Goal: Information Seeking & Learning: Learn about a topic

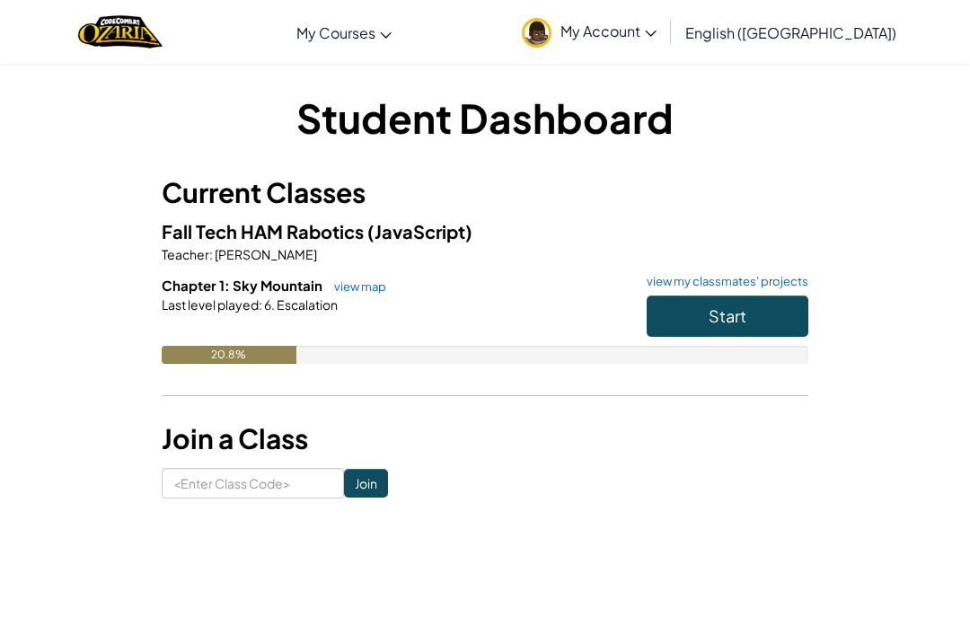
click at [767, 295] on button "Start" at bounding box center [727, 315] width 162 height 41
click at [193, 469] on input at bounding box center [253, 483] width 182 height 31
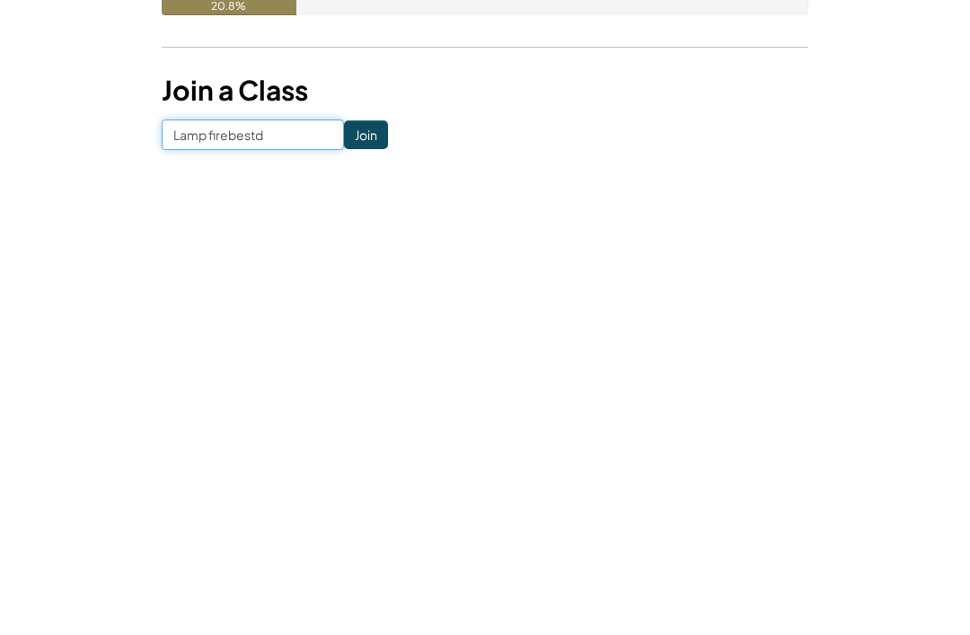
type input "Lamp firebest"
click at [355, 469] on input "Join" at bounding box center [366, 483] width 44 height 29
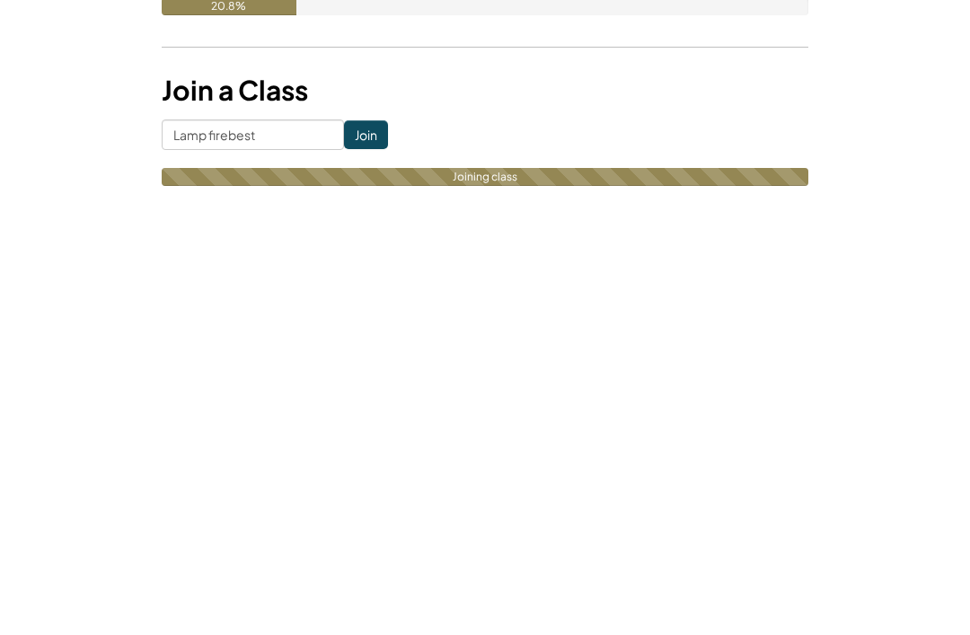
scroll to position [348, 0]
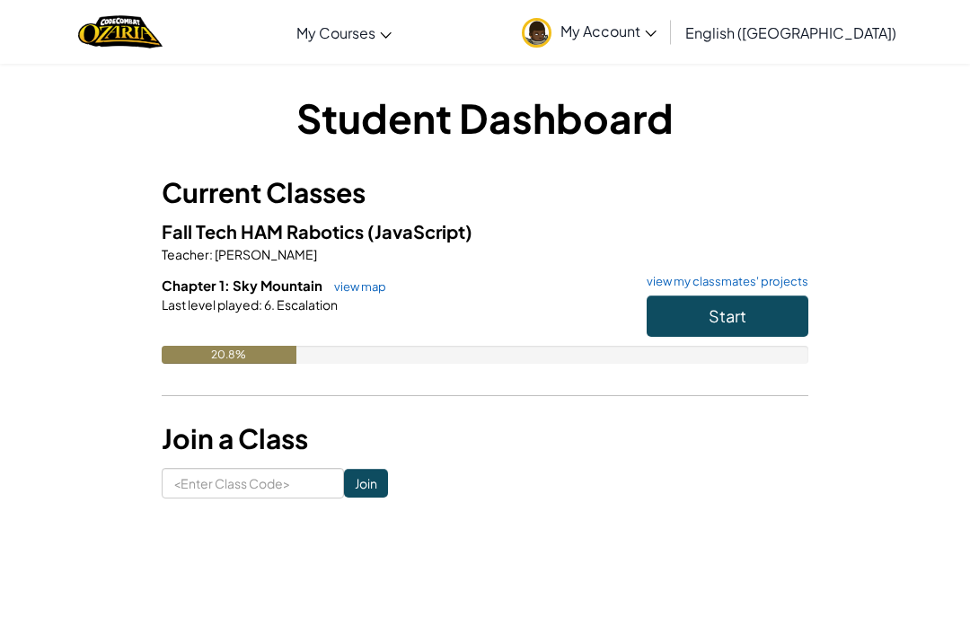
click at [741, 328] on button "Start" at bounding box center [727, 315] width 162 height 41
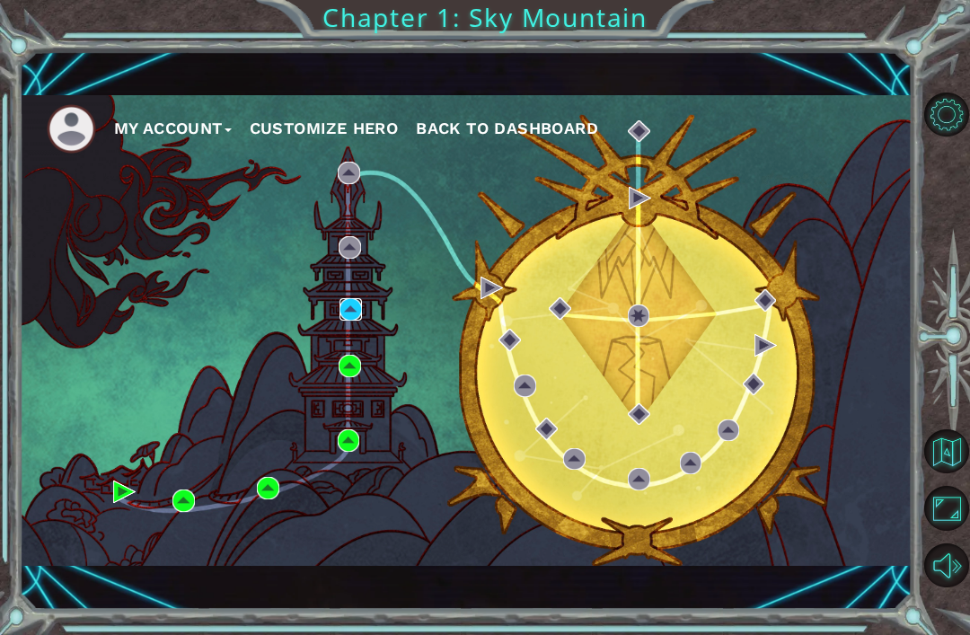
click at [345, 303] on img at bounding box center [350, 309] width 22 height 22
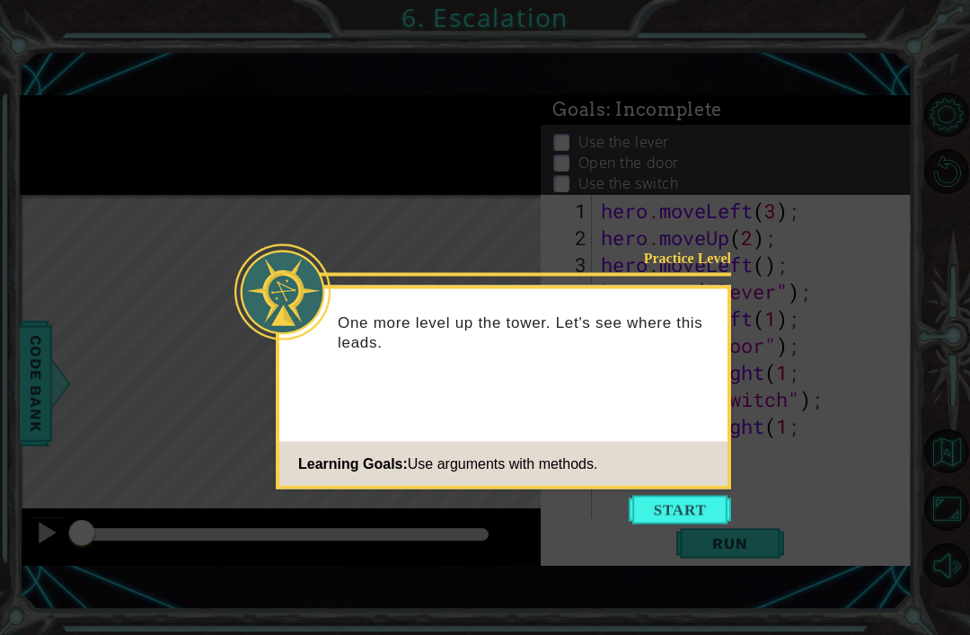
click at [708, 514] on button "Start" at bounding box center [679, 510] width 102 height 29
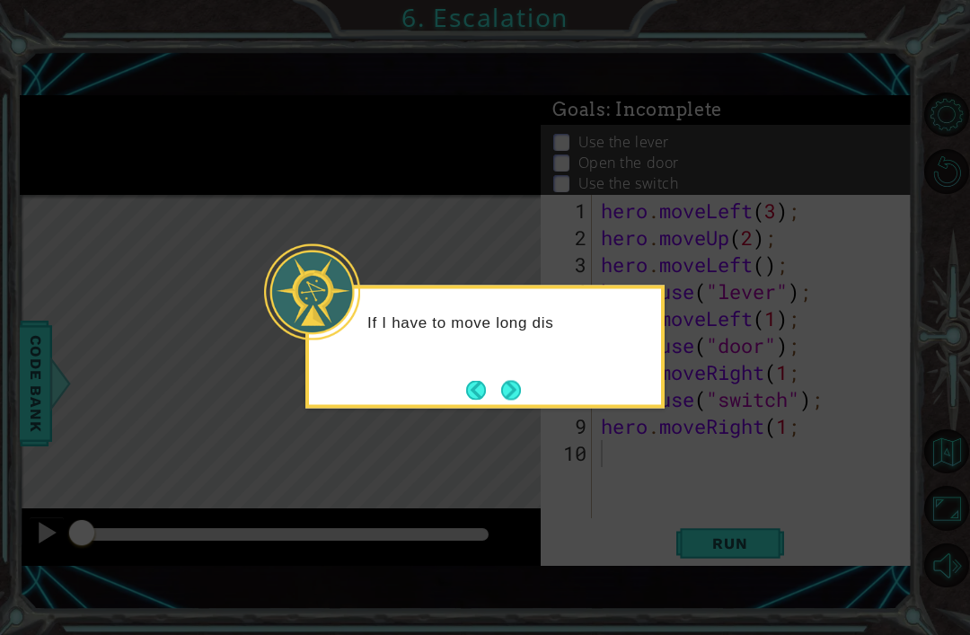
click at [527, 373] on div "If I have to move long dis" at bounding box center [484, 346] width 359 height 123
click at [514, 388] on button "Next" at bounding box center [511, 390] width 21 height 21
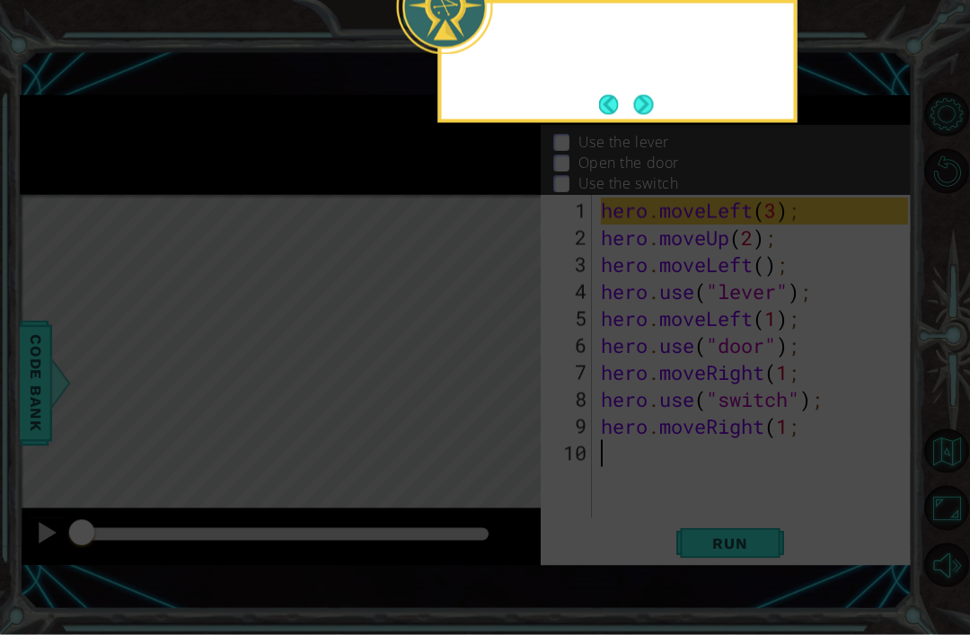
click at [515, 389] on icon at bounding box center [485, 156] width 970 height 957
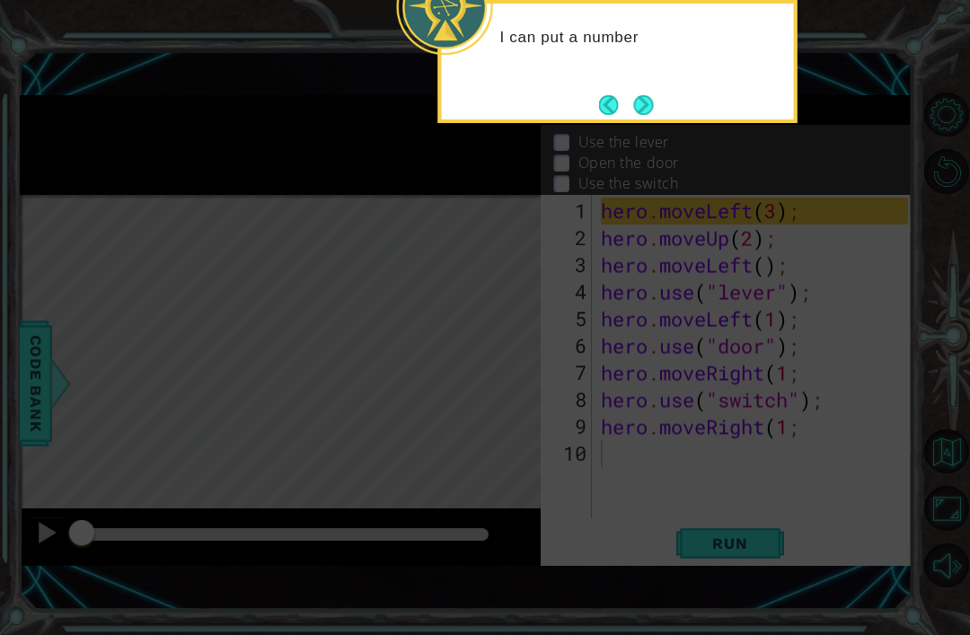
click at [633, 95] on button "Next" at bounding box center [643, 105] width 20 height 20
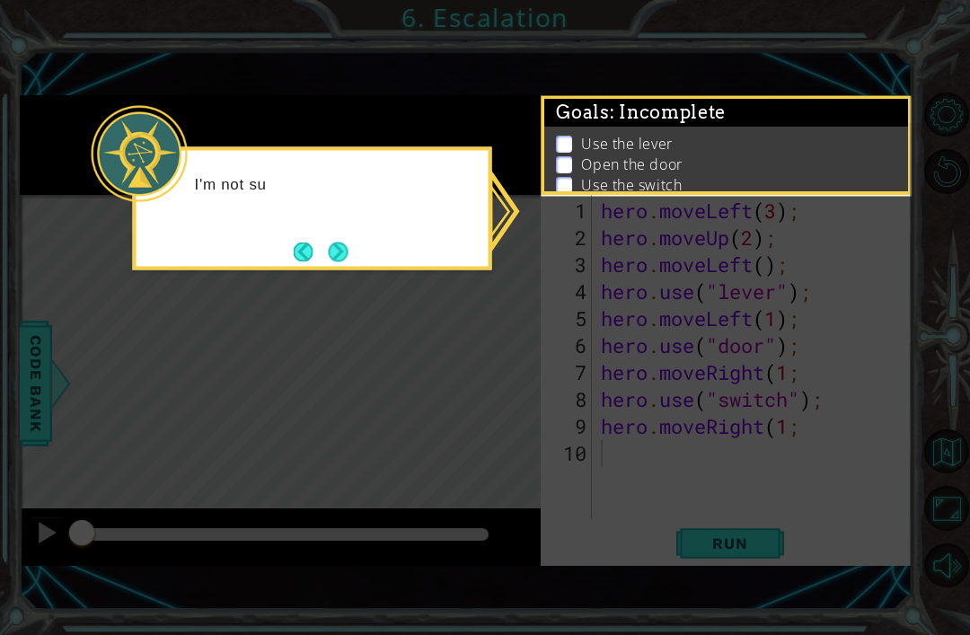
click at [364, 220] on div "I'm not su" at bounding box center [312, 208] width 359 height 123
click at [334, 241] on button "Next" at bounding box center [338, 251] width 20 height 20
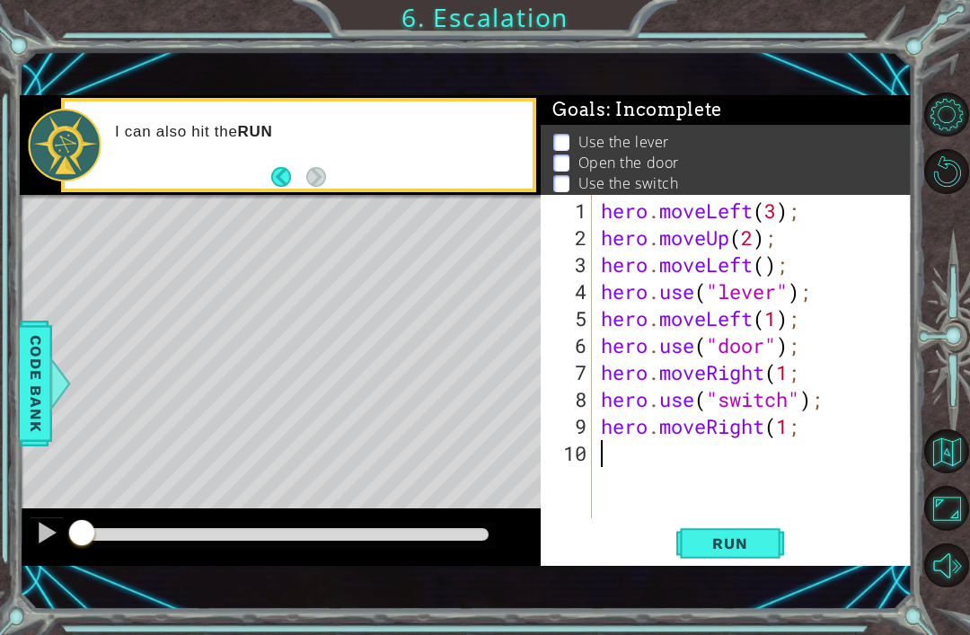
click at [259, 186] on div "I can also hit the RUN" at bounding box center [299, 144] width 468 height 87
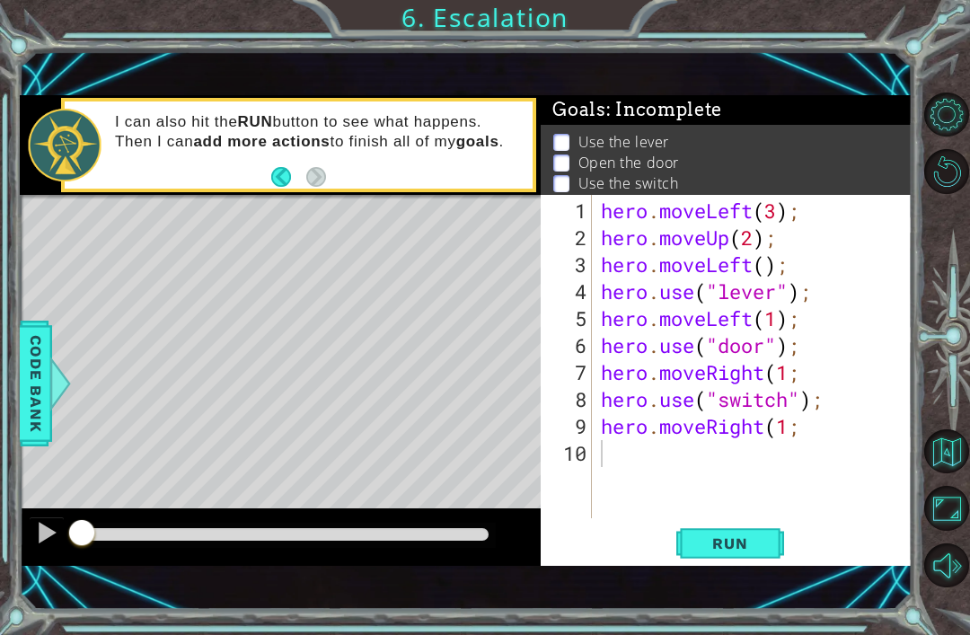
click at [756, 562] on button "Run" at bounding box center [730, 543] width 108 height 37
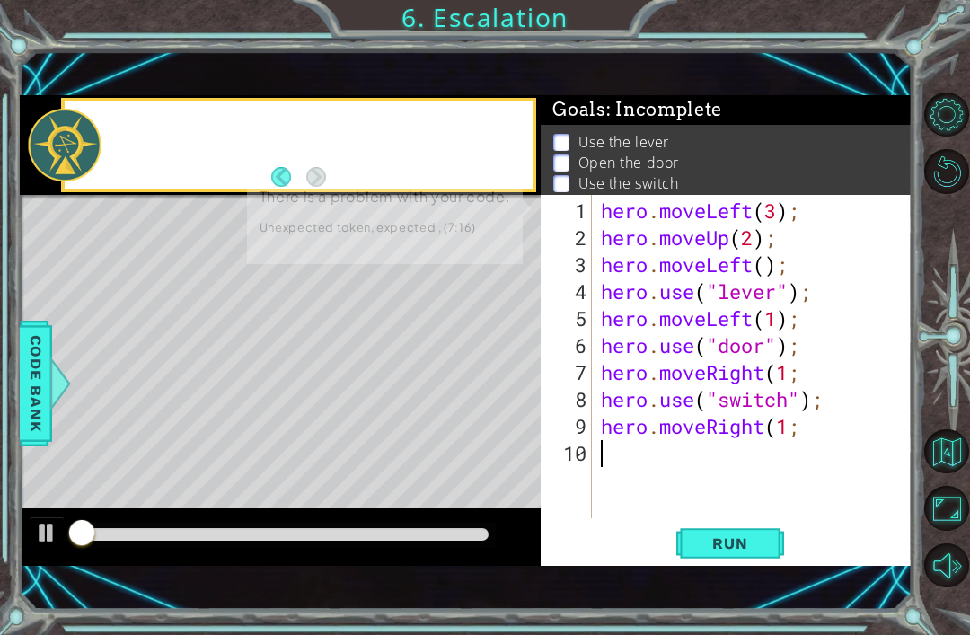
click at [756, 548] on span "Run" at bounding box center [729, 543] width 71 height 18
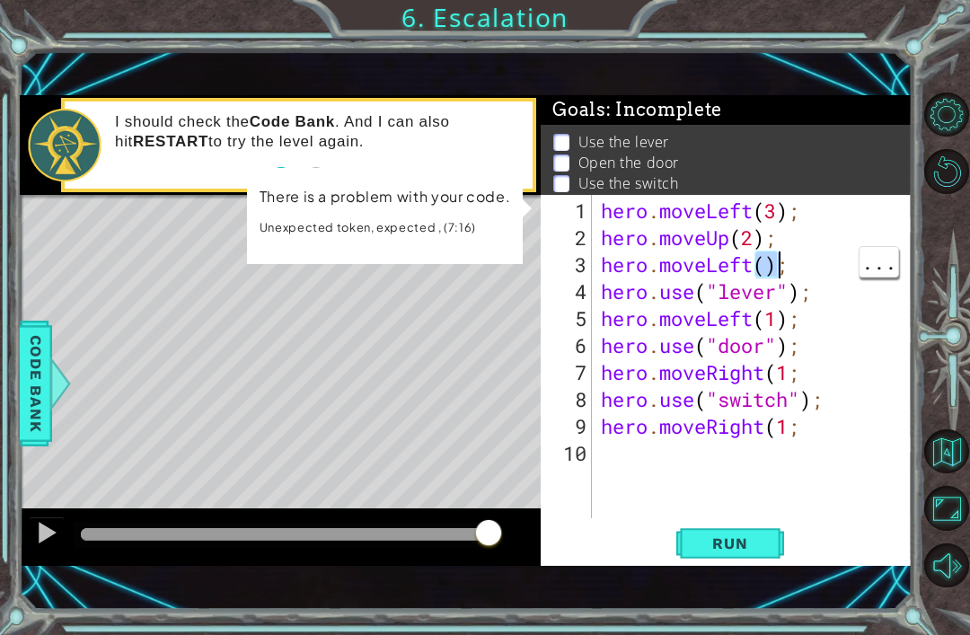
click at [765, 268] on div "hero . moveLeft ( 3 ) ; hero . moveUp ( 2 ) ; hero . moveLeft ( ) ; hero . use …" at bounding box center [757, 385] width 320 height 377
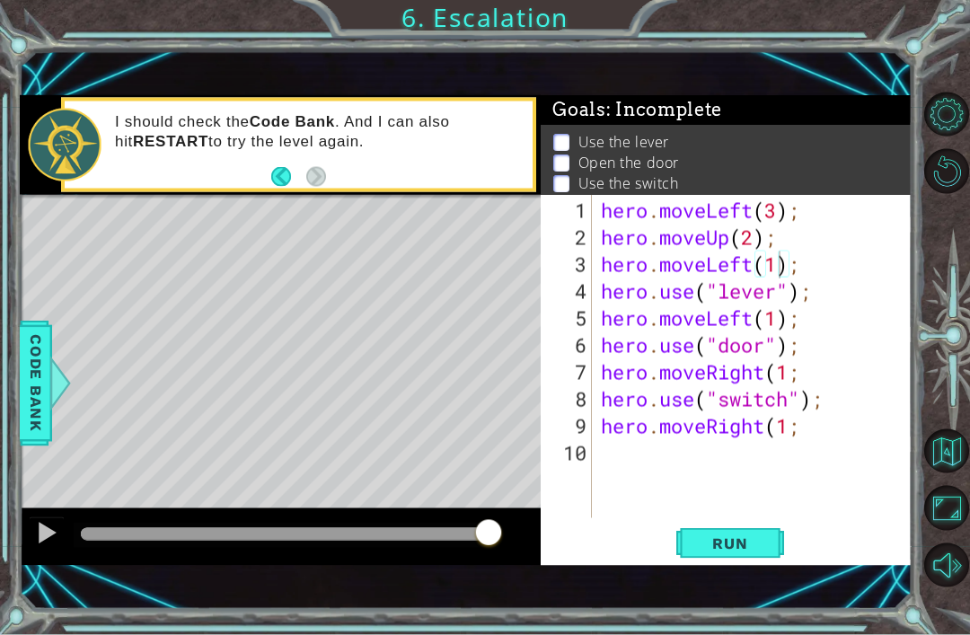
type textarea "hero.moveLeft(1);"
click at [751, 538] on span "Run" at bounding box center [729, 543] width 71 height 18
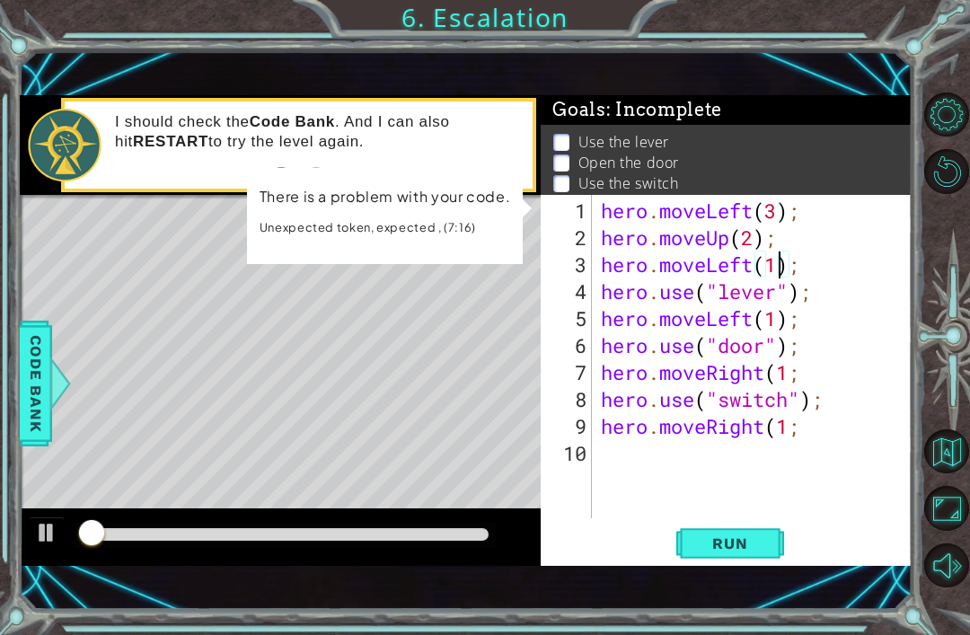
scroll to position [33, 0]
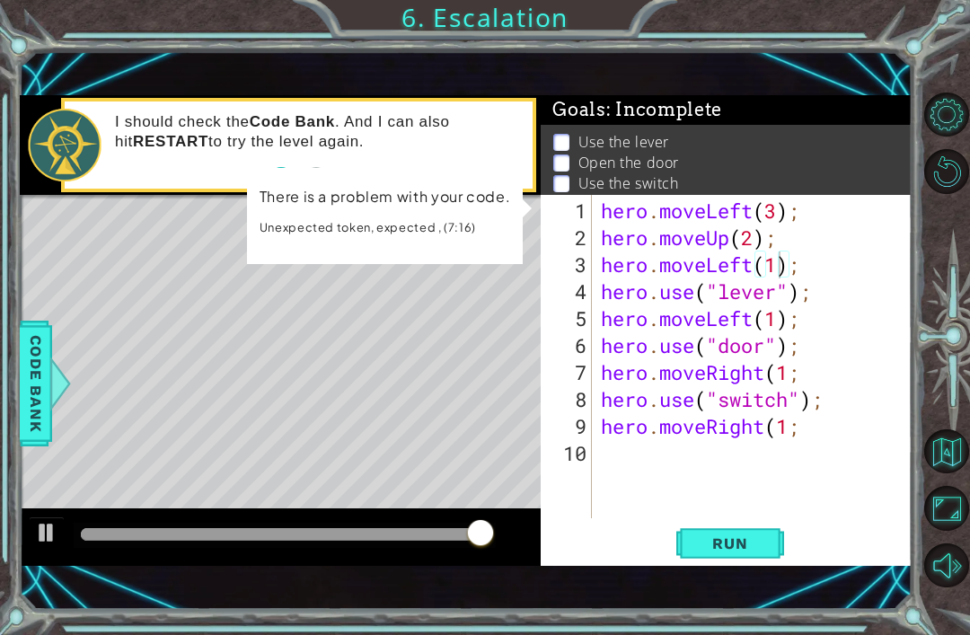
click at [771, 541] on button "Run" at bounding box center [730, 543] width 108 height 37
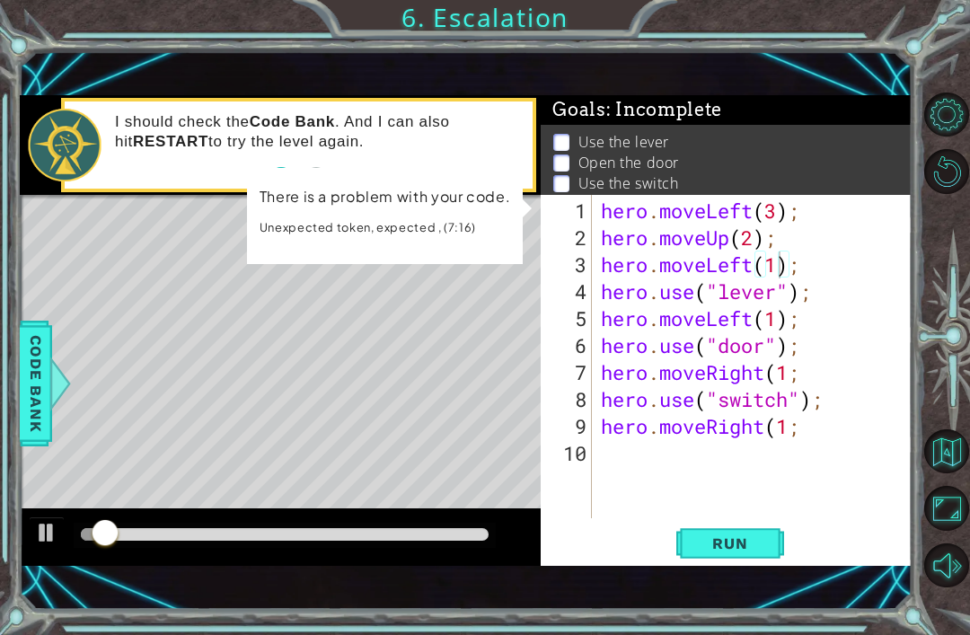
click at [968, 193] on button "Restart Level" at bounding box center [946, 171] width 44 height 44
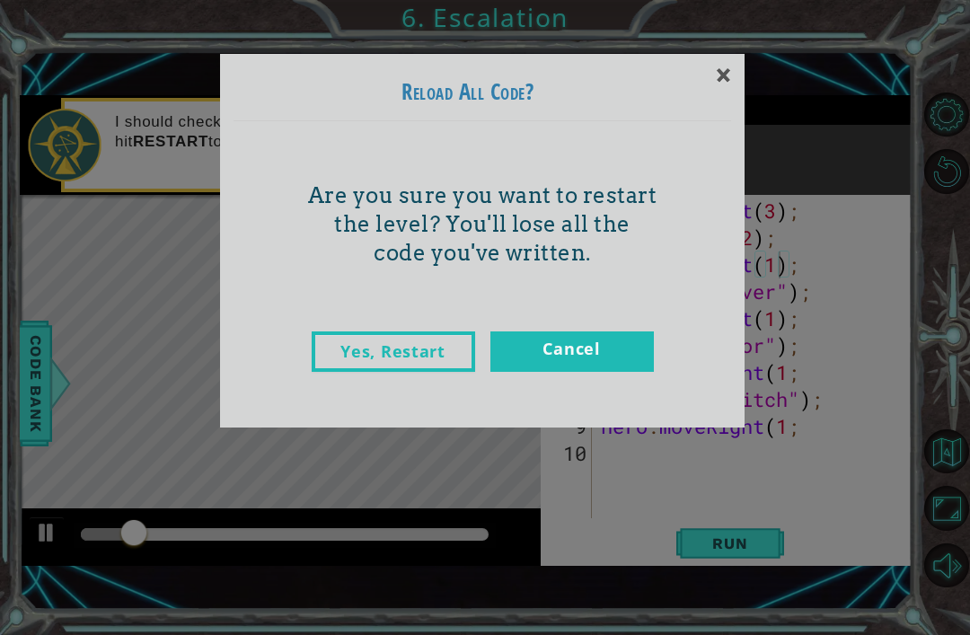
click at [433, 355] on link "Yes, Restart" at bounding box center [392, 351] width 163 height 40
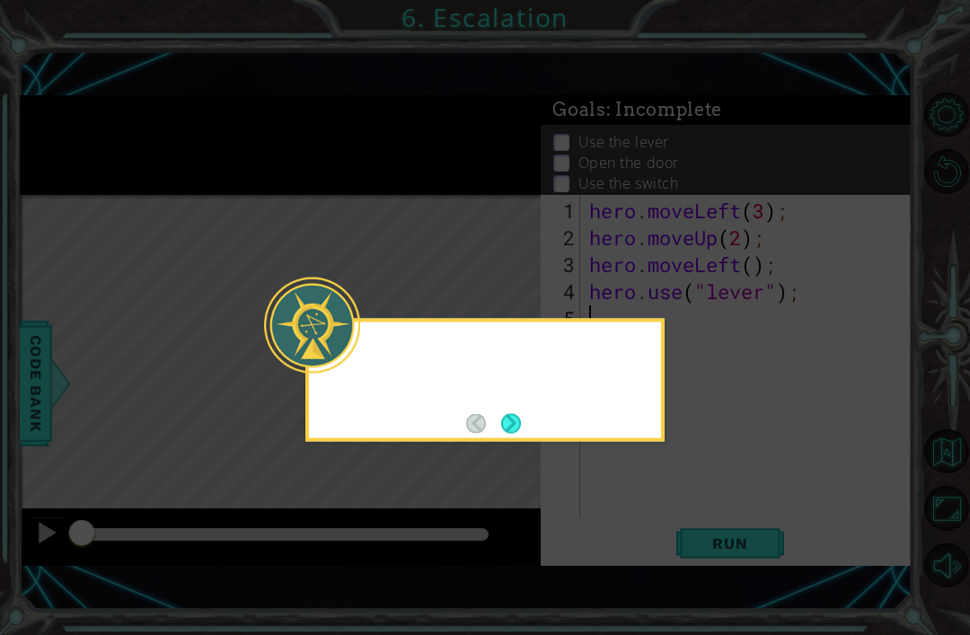
scroll to position [0, 0]
click at [504, 413] on button "Next" at bounding box center [511, 423] width 20 height 20
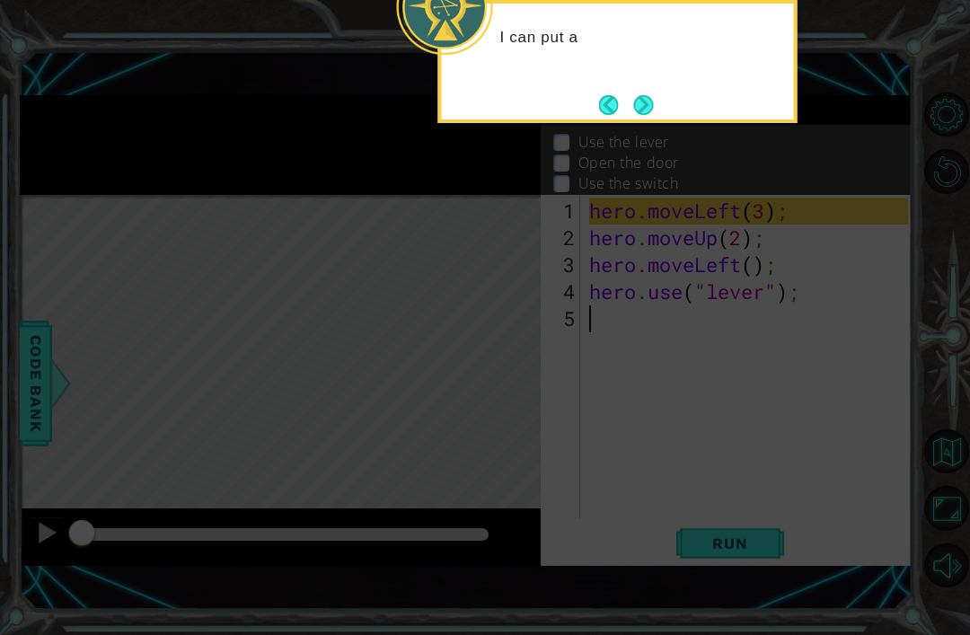
click at [527, 355] on icon at bounding box center [485, 156] width 970 height 957
click at [867, 142] on icon at bounding box center [485, 156] width 970 height 957
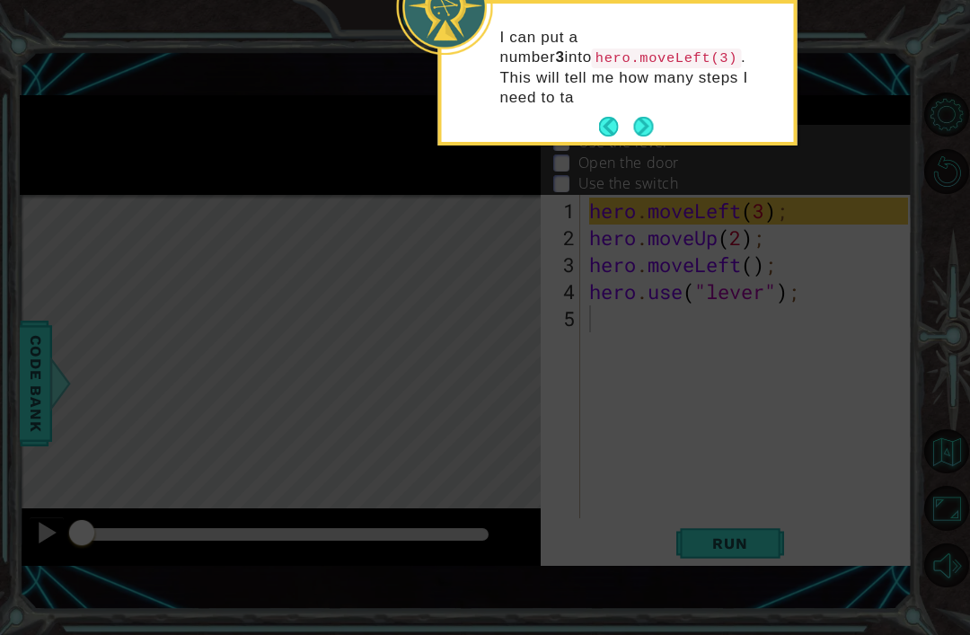
click at [640, 117] on button "Next" at bounding box center [643, 127] width 20 height 20
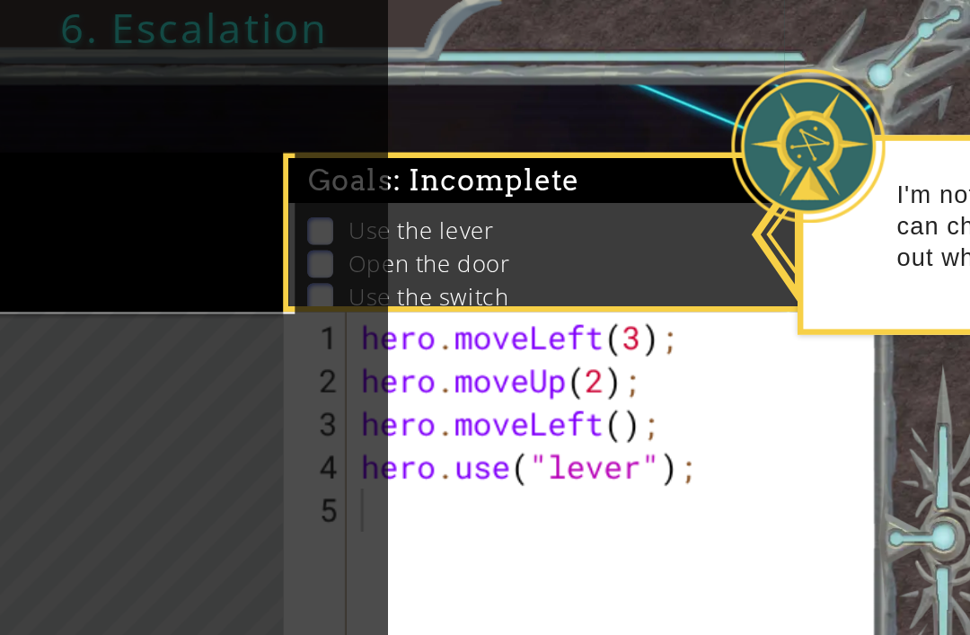
click at [544, 127] on div "Use the lever Open the door Use the switch Get to the exit" at bounding box center [726, 176] width 364 height 99
click at [820, 132] on div at bounding box center [868, 91] width 96 height 96
click at [585, 334] on div "hero . moveLeft ( 3 ) ; hero . moveUp ( 2 ) ; hero . moveLeft ( ) ; hero . use …" at bounding box center [751, 385] width 332 height 377
click at [556, 301] on div "1 ההההההההההההההההההההההההההההההההההההההההההההההההההההההההההההההההההההההההההההה…" at bounding box center [485, 317] width 970 height 635
click at [820, 86] on div at bounding box center [868, 91] width 96 height 96
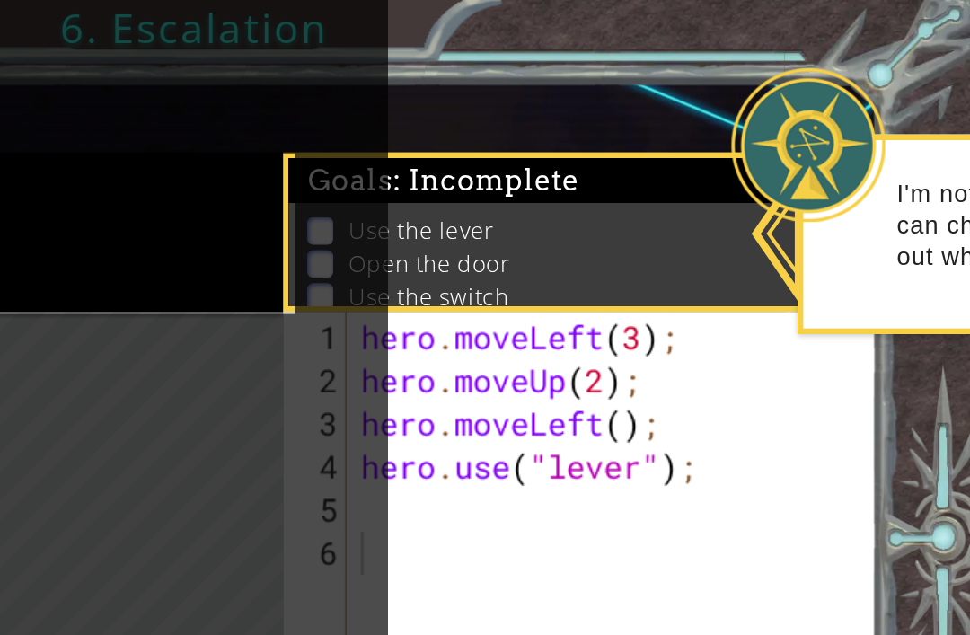
click at [926, 222] on div at bounding box center [948, 340] width 44 height 508
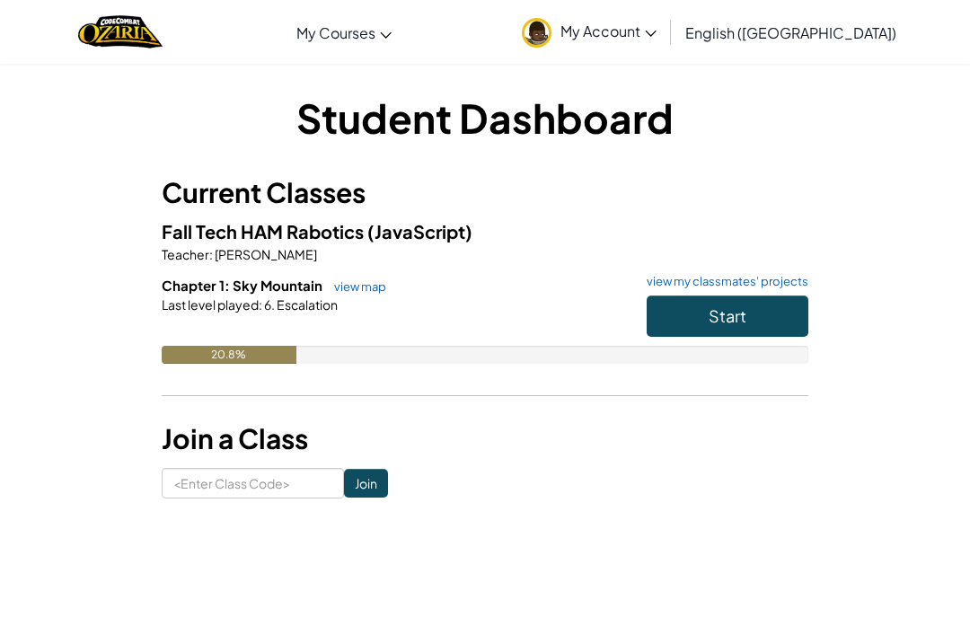
click at [739, 302] on button "Start" at bounding box center [727, 315] width 162 height 41
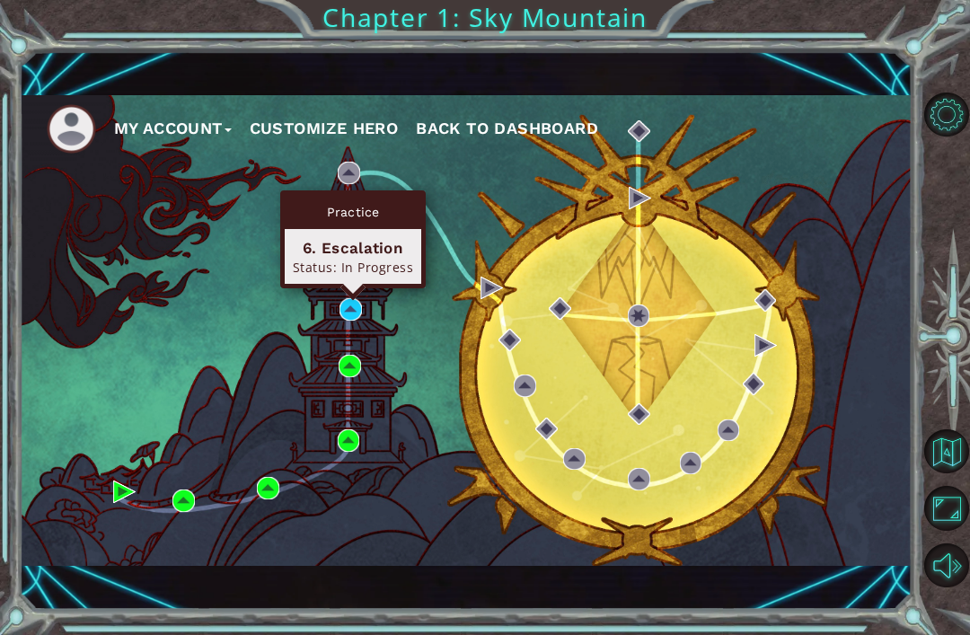
click at [329, 264] on div "Status: In Progress" at bounding box center [353, 267] width 120 height 17
click at [353, 231] on div "6. Escalation Status: In Progress" at bounding box center [353, 256] width 136 height 55
click at [361, 306] on img at bounding box center [350, 309] width 22 height 22
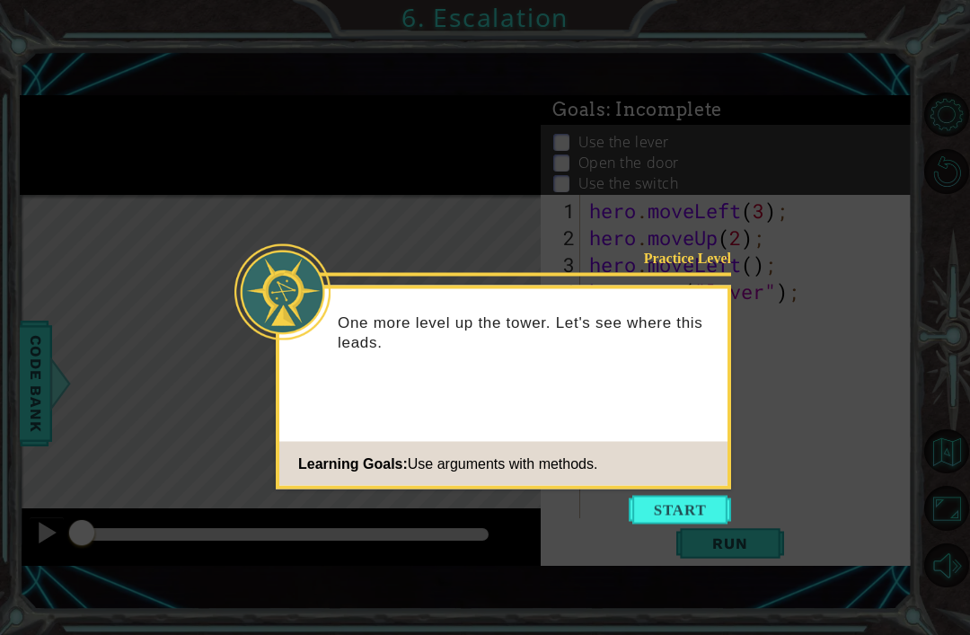
click at [700, 500] on button "Start" at bounding box center [679, 510] width 102 height 29
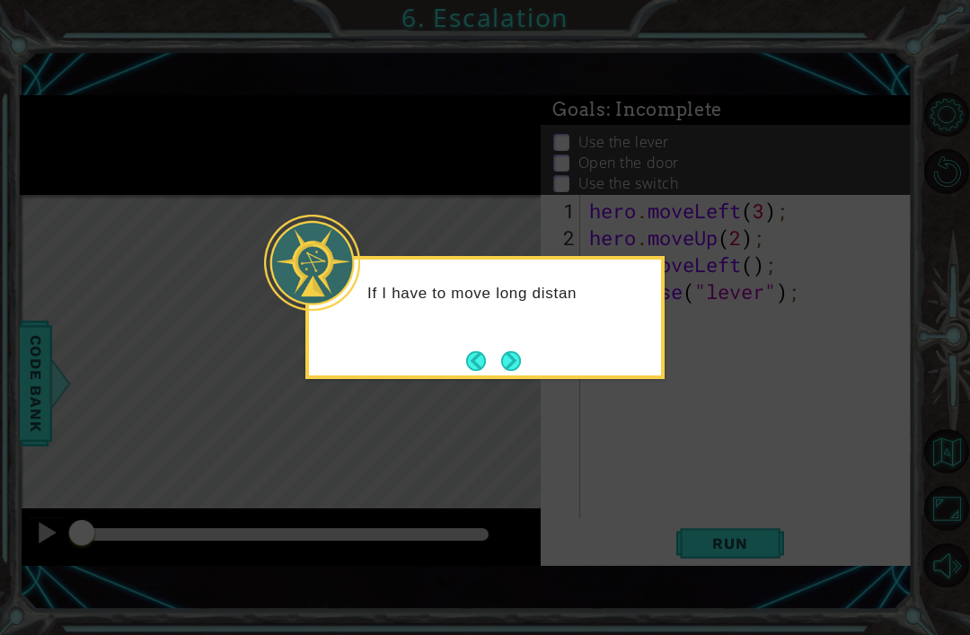
click at [510, 360] on button "Next" at bounding box center [511, 361] width 20 height 20
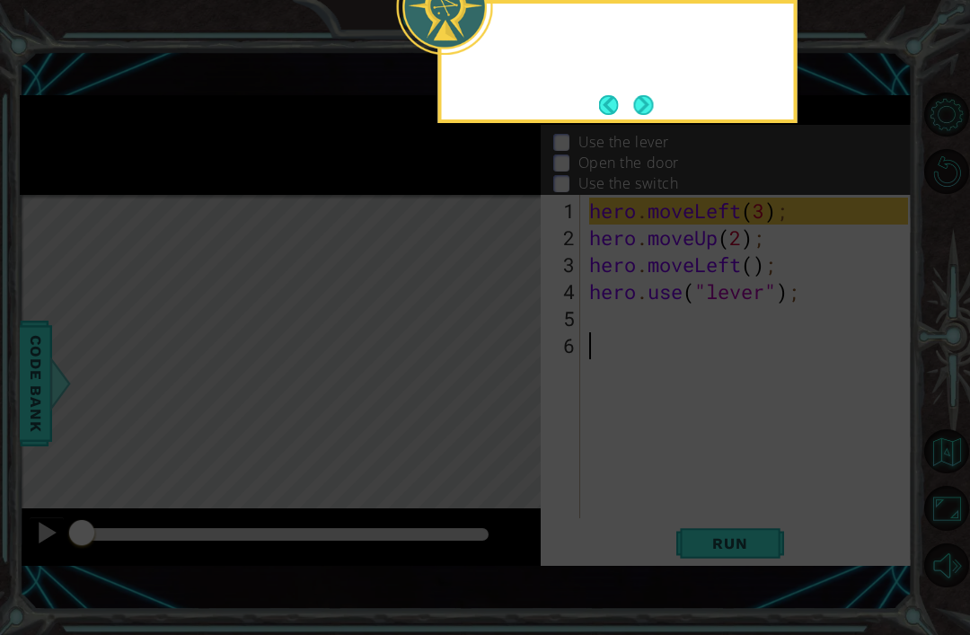
click at [515, 358] on icon at bounding box center [485, 156] width 970 height 957
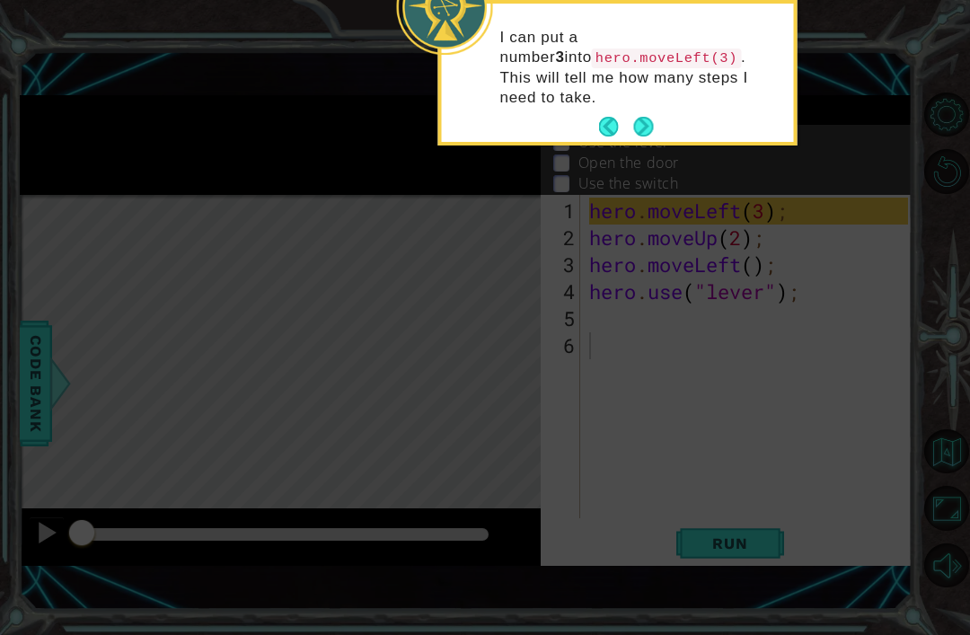
click at [640, 117] on button "Next" at bounding box center [643, 127] width 20 height 20
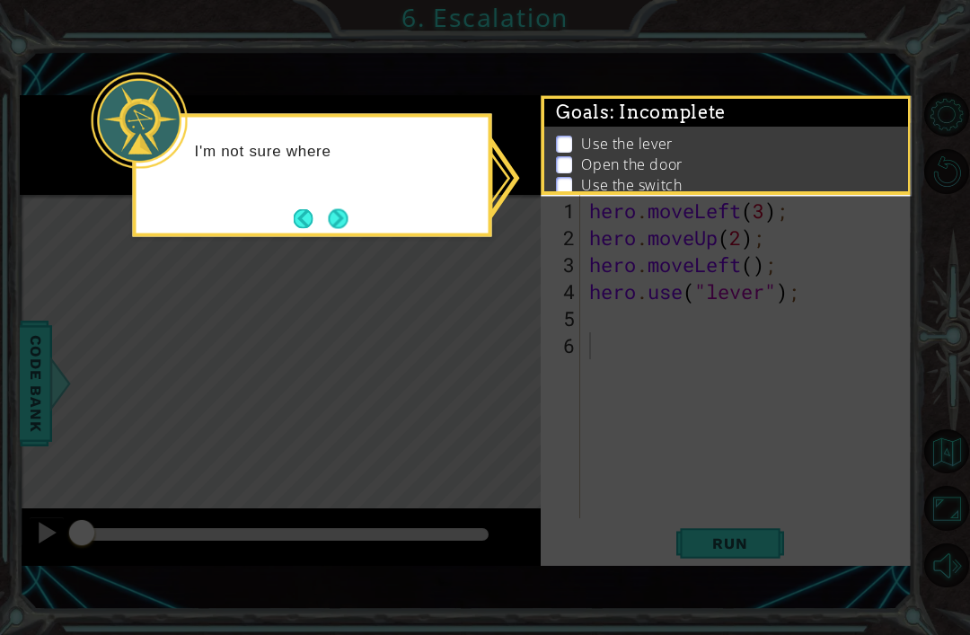
click at [348, 216] on button "Next" at bounding box center [338, 218] width 21 height 21
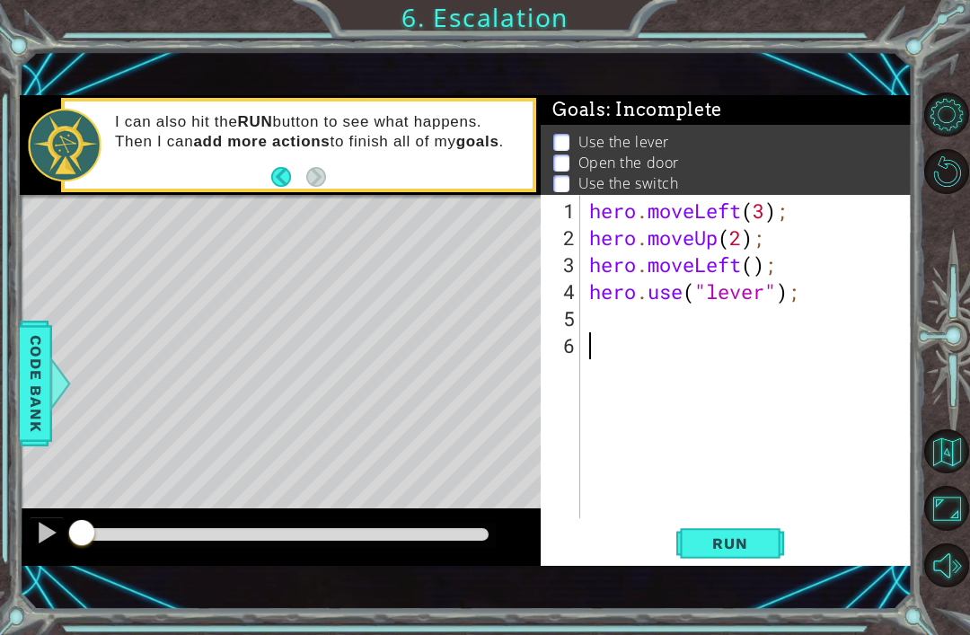
click at [577, 303] on div "4" at bounding box center [562, 291] width 36 height 27
type textarea "hero.use("lever");"
click at [590, 317] on div "hero . moveLeft ( 3 ) ; hero . moveUp ( 2 ) ; hero . moveLeft ( ) ; hero . use …" at bounding box center [750, 385] width 331 height 377
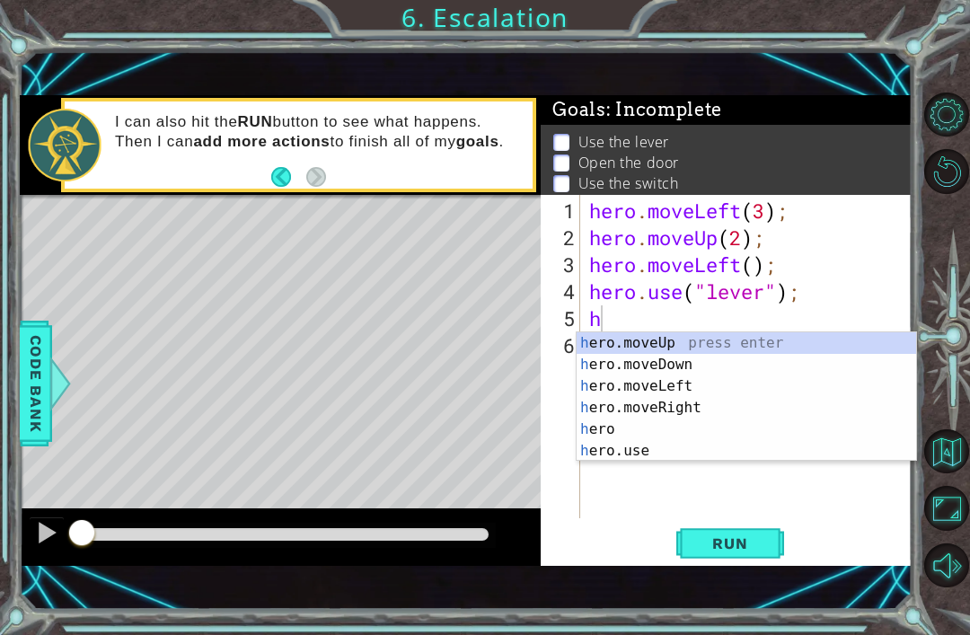
type textarea "h"
click at [446, 501] on div "Level Map" at bounding box center [434, 459] width 829 height 529
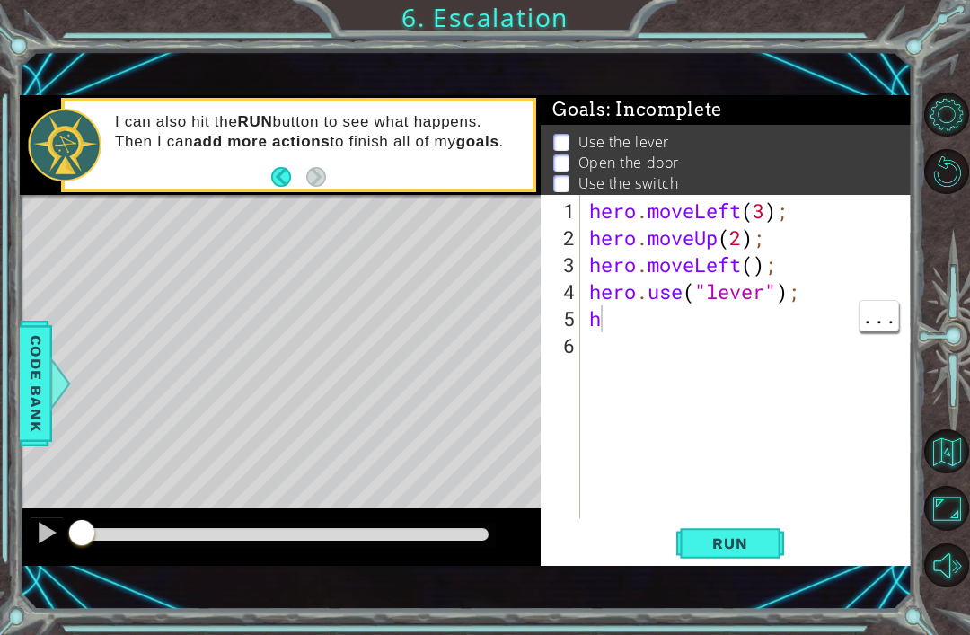
click at [620, 322] on div "hero . moveLeft ( 3 ) ; hero . moveUp ( 2 ) ; hero . moveLeft ( ) ; hero . use …" at bounding box center [750, 385] width 331 height 377
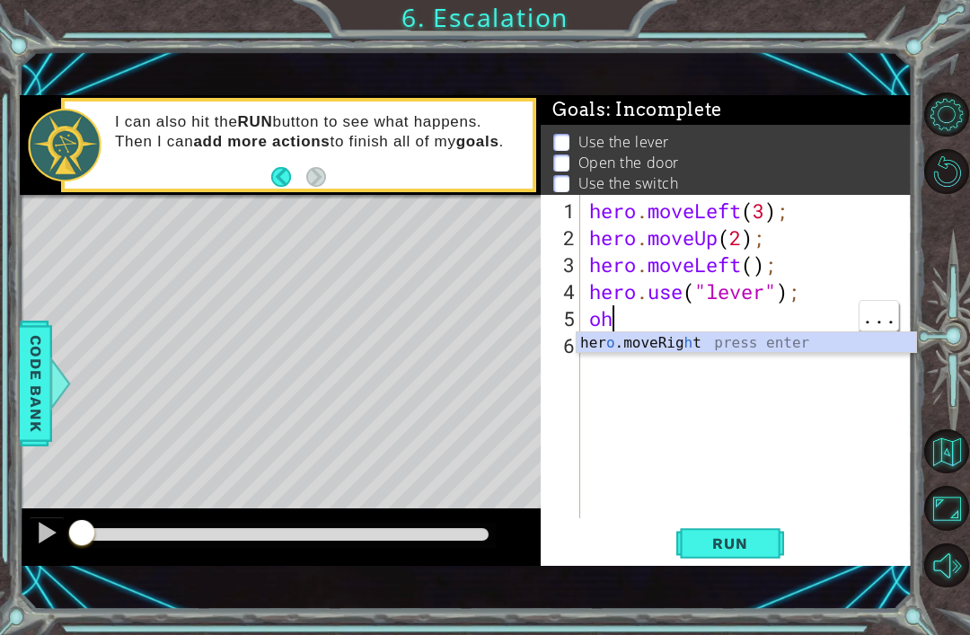
click at [642, 318] on div "hero . moveLeft ( 3 ) ; hero . moveUp ( 2 ) ; hero . moveLeft ( ) ; hero . use …" at bounding box center [750, 385] width 331 height 377
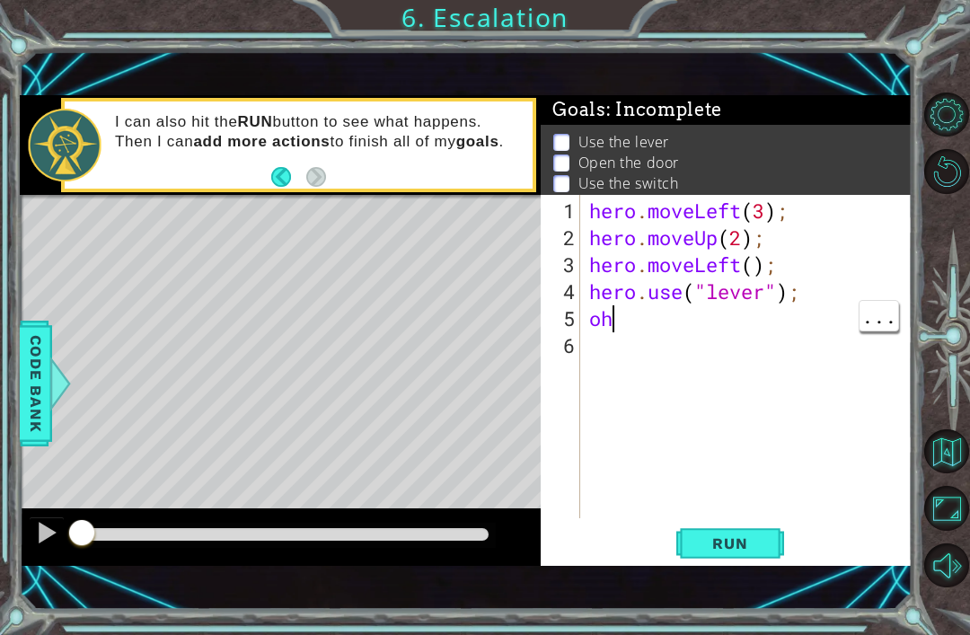
type textarea "o"
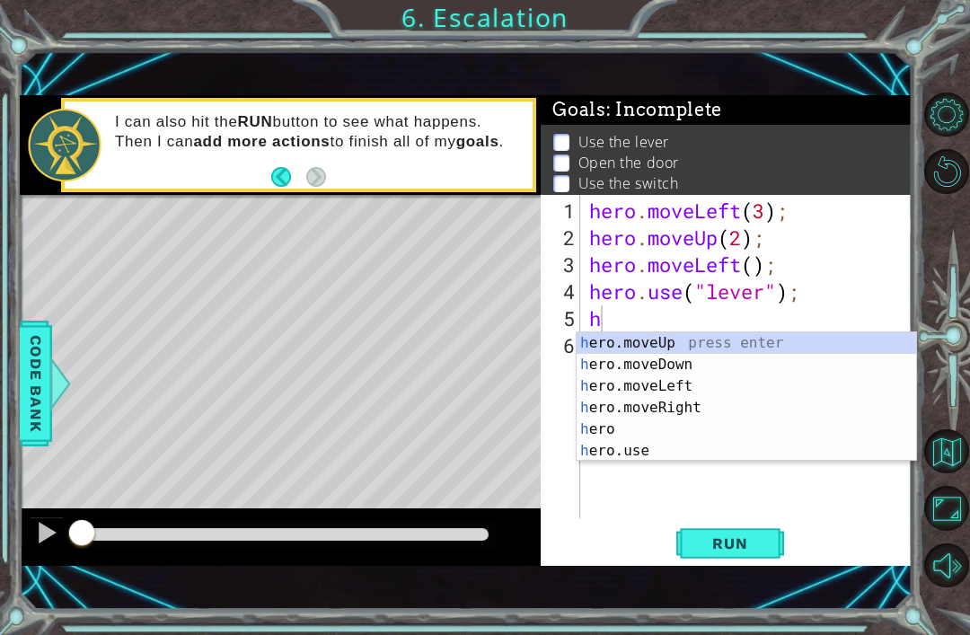
click at [651, 453] on div "h ero.moveUp press enter h ero.moveDown press enter h ero.moveLeft press enter …" at bounding box center [745, 418] width 339 height 172
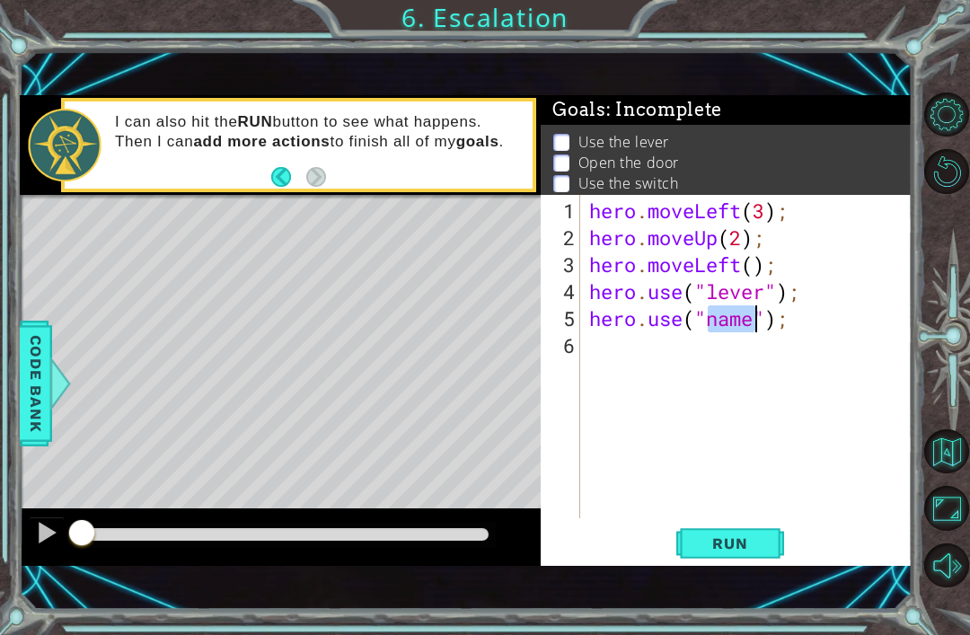
type textarea "hero.use("");"
click at [765, 323] on div "hero . moveLeft ( 3 ) ; hero . moveUp ( 2 ) ; hero . moveLeft ( ) ; hero . use …" at bounding box center [750, 385] width 331 height 377
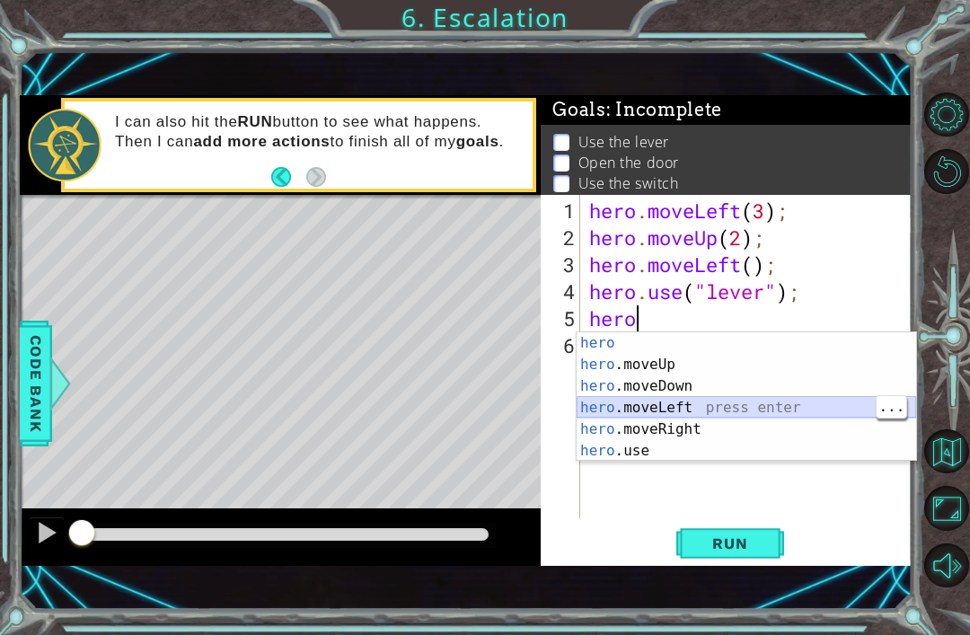
click at [622, 408] on div "hero press enter hero .moveUp press enter hero .moveDown press enter hero .move…" at bounding box center [745, 418] width 339 height 172
type textarea "hero.moveLeft(1);"
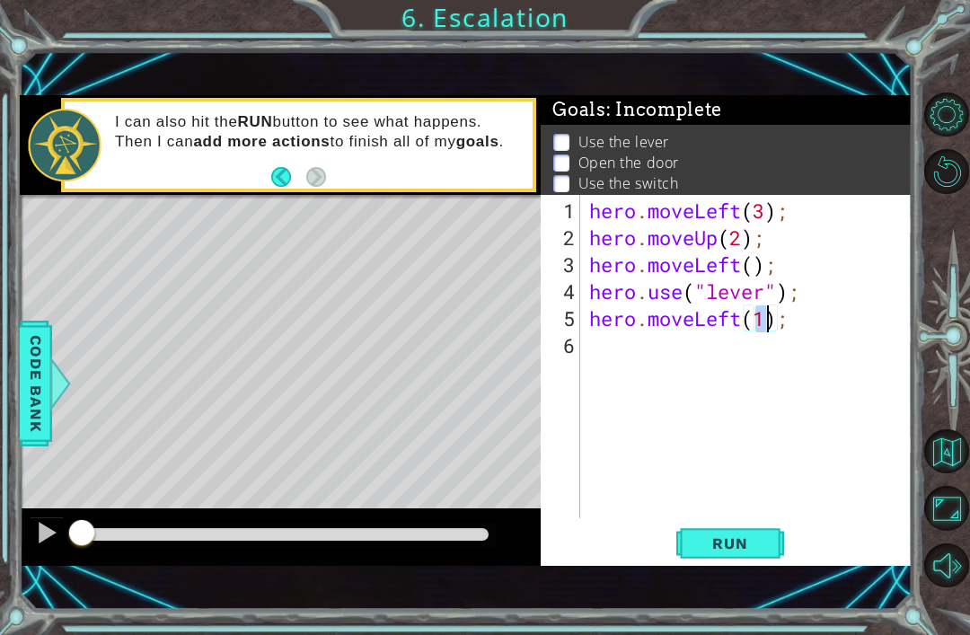
click at [585, 340] on div "hero . moveLeft ( 3 ) ; hero . moveUp ( 2 ) ; hero . moveLeft ( ) ; hero . use …" at bounding box center [746, 356] width 322 height 323
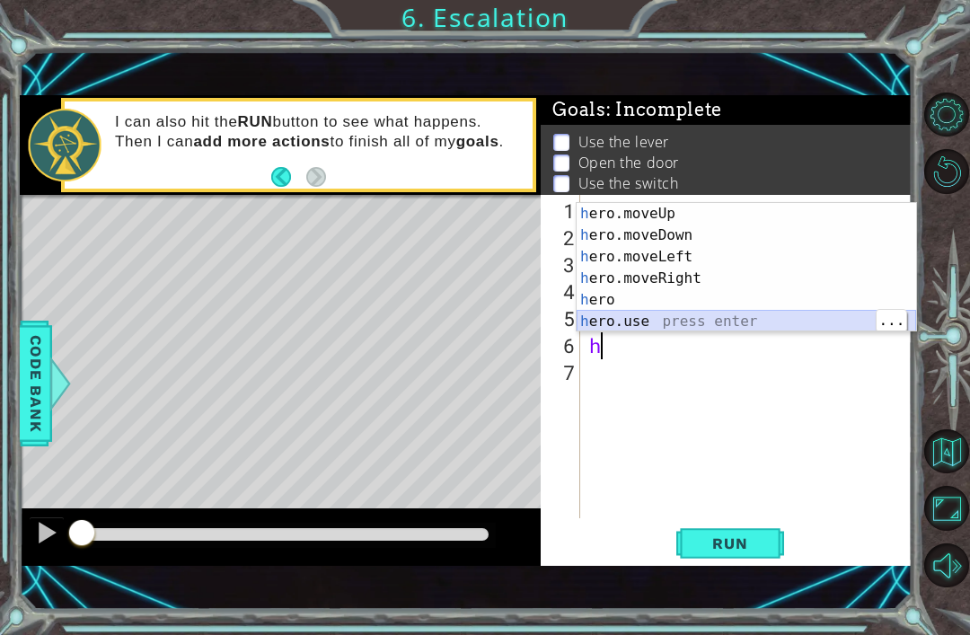
click at [637, 319] on div "h ero.moveUp press enter h ero.moveDown press enter h ero.moveLeft press enter …" at bounding box center [745, 289] width 339 height 172
type textarea "hero.use("name");"
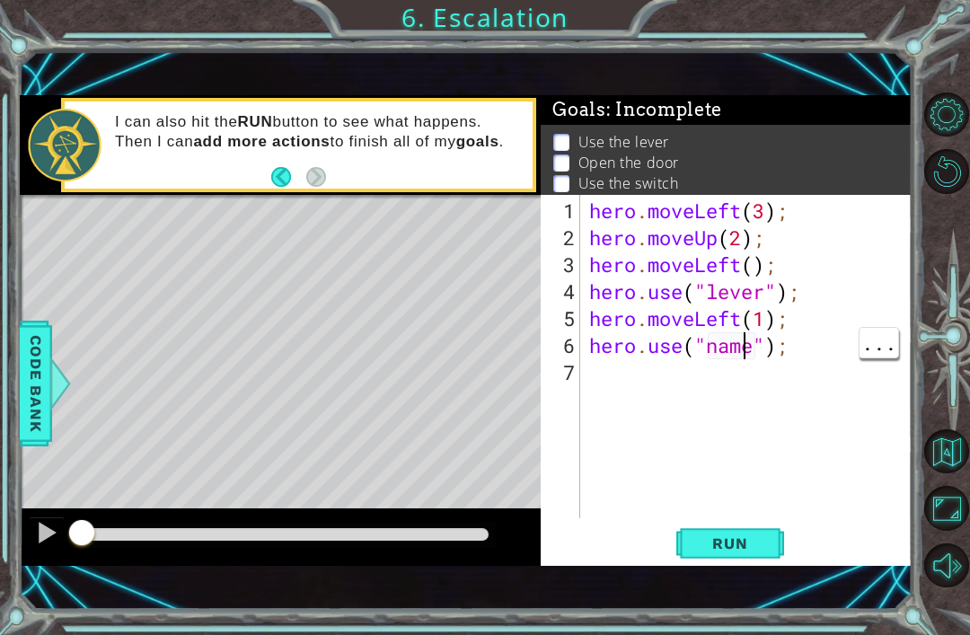
click at [759, 358] on div "hero . moveLeft ( 3 ) ; hero . moveUp ( 2 ) ; hero . moveLeft ( ) ; hero . use …" at bounding box center [750, 385] width 331 height 377
click at [643, 372] on div "hero . moveLeft ( 3 ) ; hero . moveUp ( 2 ) ; hero . moveLeft ( ) ; hero . use …" at bounding box center [750, 385] width 331 height 377
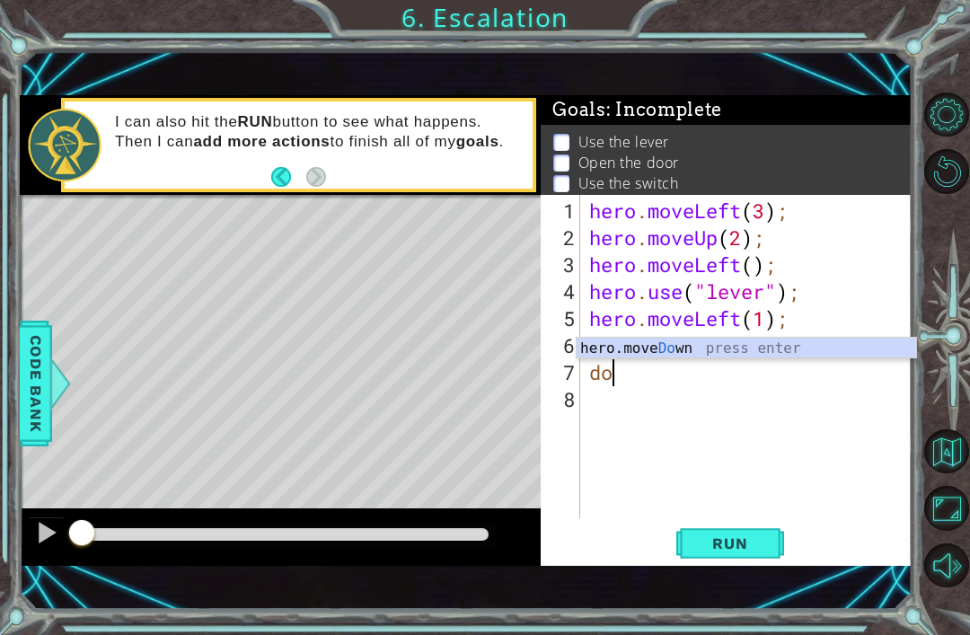
scroll to position [0, 0]
type textarea "d"
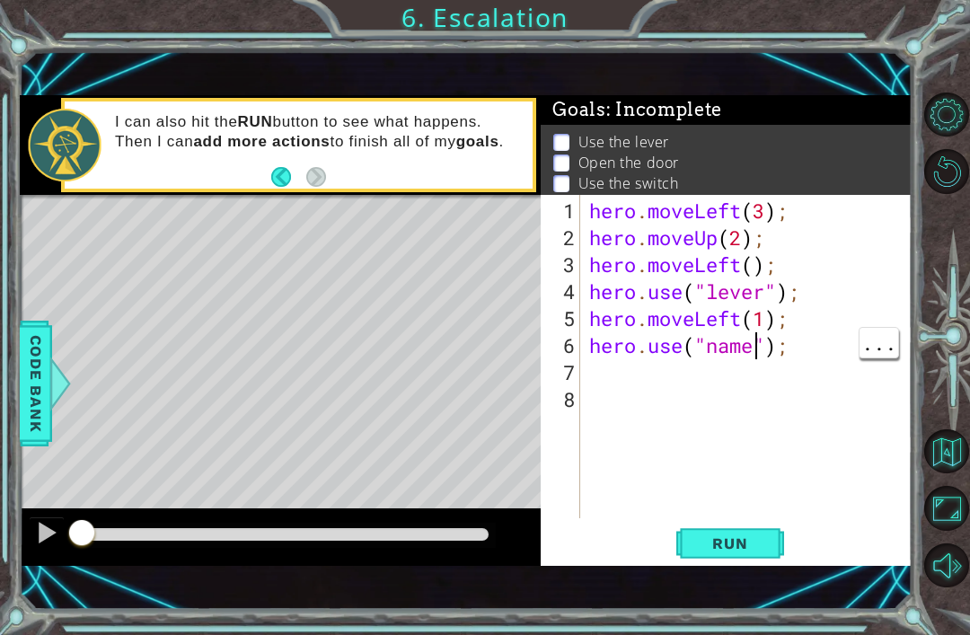
click at [754, 351] on div "hero . moveLeft ( 3 ) ; hero . moveUp ( 2 ) ; hero . moveLeft ( ) ; hero . use …" at bounding box center [750, 385] width 331 height 377
click at [755, 352] on div "hero . moveLeft ( 3 ) ; hero . moveUp ( 2 ) ; hero . moveLeft ( ) ; hero . use …" at bounding box center [750, 385] width 331 height 377
type textarea "hero.use("door");"
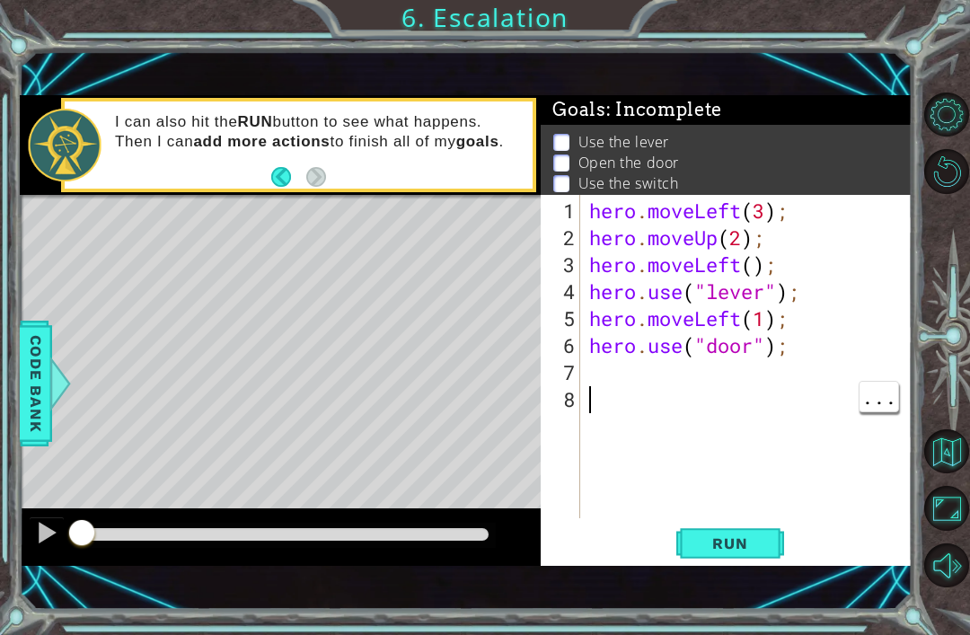
scroll to position [0, 0]
click at [720, 540] on span "Run" at bounding box center [729, 543] width 71 height 18
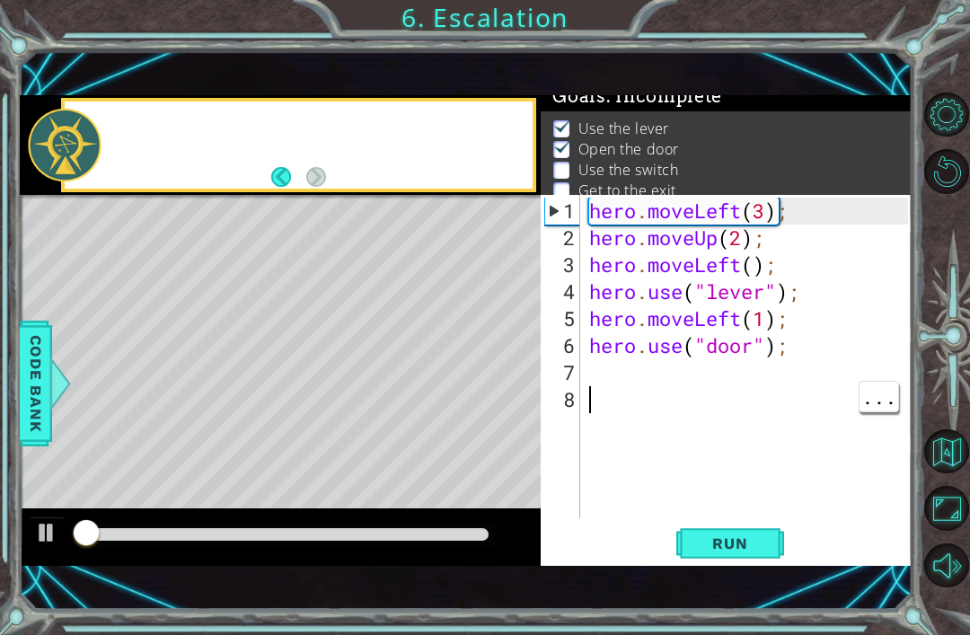
scroll to position [14, 0]
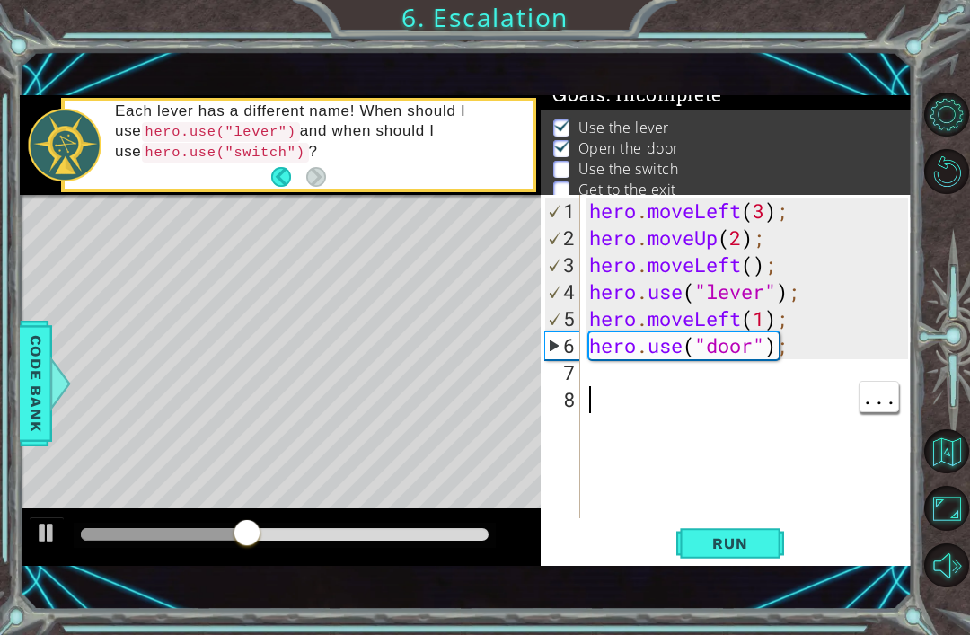
click at [600, 368] on div "hero . moveLeft ( 3 ) ; hero . moveUp ( 2 ) ; hero . moveLeft ( ) ; hero . use …" at bounding box center [750, 385] width 331 height 377
type textarea "h"
click at [620, 373] on div "hero . moveLeft ( 3 ) ; hero . moveUp ( 2 ) ; hero . moveLeft ( ) ; hero . use …" at bounding box center [750, 385] width 331 height 377
type textarea "h"
click at [597, 364] on div "hero . moveLeft ( 3 ) ; hero . moveUp ( 2 ) ; hero . moveLeft ( ) ; hero . use …" at bounding box center [750, 385] width 331 height 377
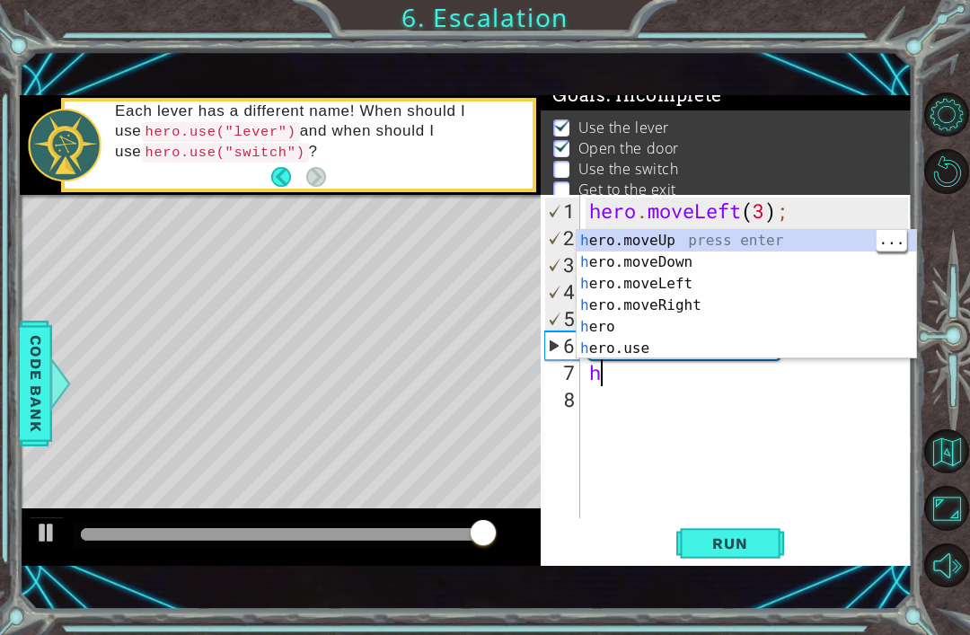
click at [765, 233] on div "h ero.moveUp press enter h ero.moveDown press enter h ero.moveLeft press enter …" at bounding box center [745, 316] width 339 height 172
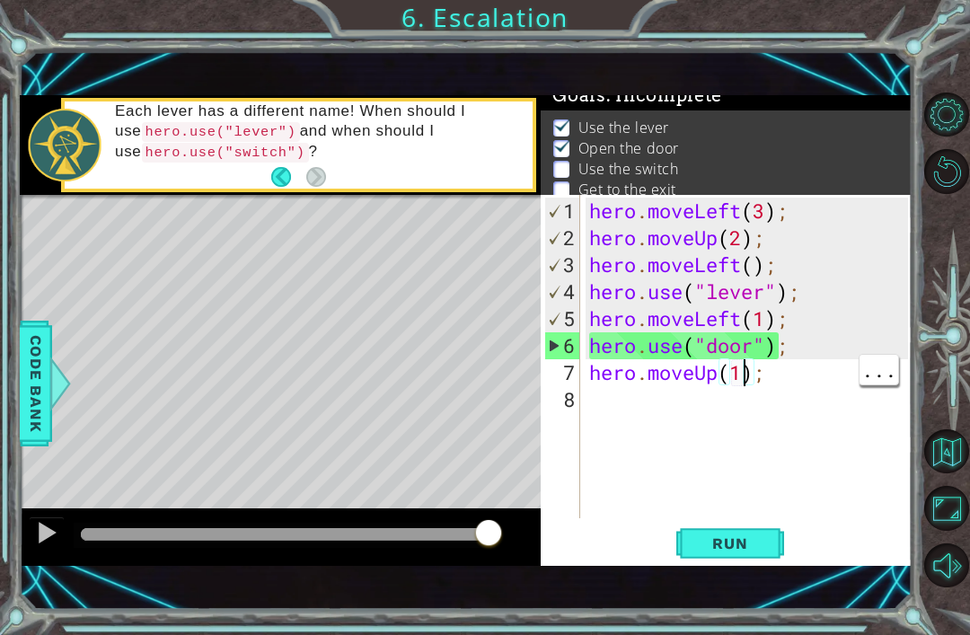
click at [741, 373] on div "hero . moveLeft ( 3 ) ; hero . moveUp ( 2 ) ; hero . moveLeft ( ) ; hero . use …" at bounding box center [750, 385] width 331 height 377
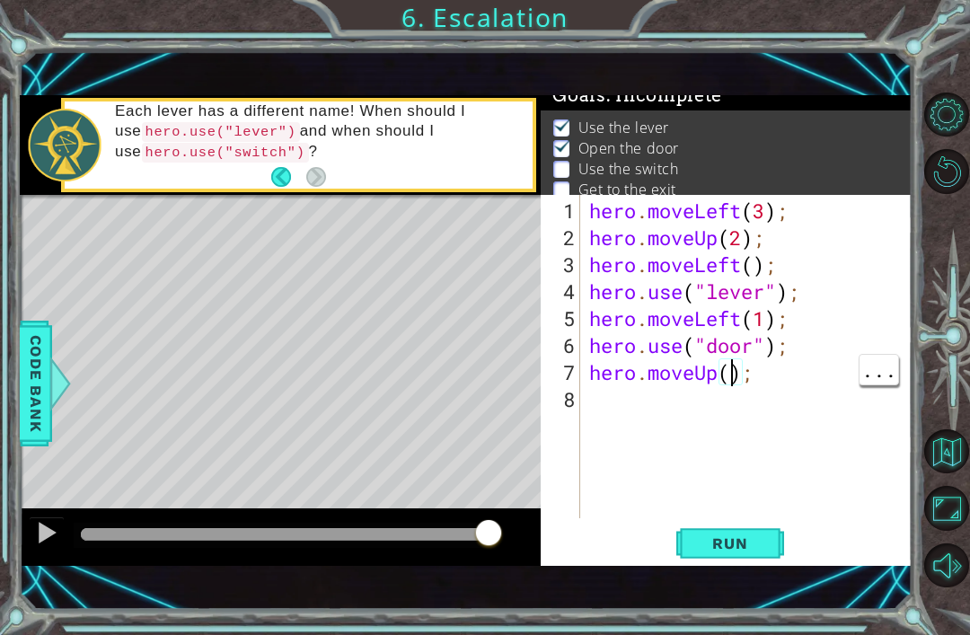
click at [731, 366] on div "hero . moveLeft ( 3 ) ; hero . moveUp ( 2 ) ; hero . moveLeft ( ) ; hero . use …" at bounding box center [750, 385] width 331 height 377
type textarea "hero.moveUp(2);"
click at [761, 552] on span "Run" at bounding box center [729, 543] width 71 height 18
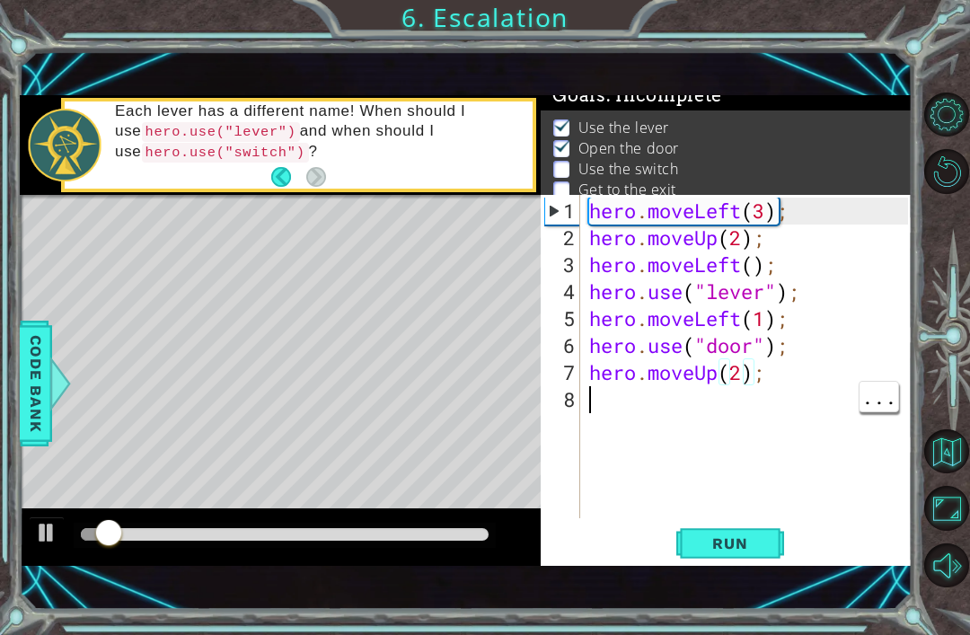
scroll to position [0, 0]
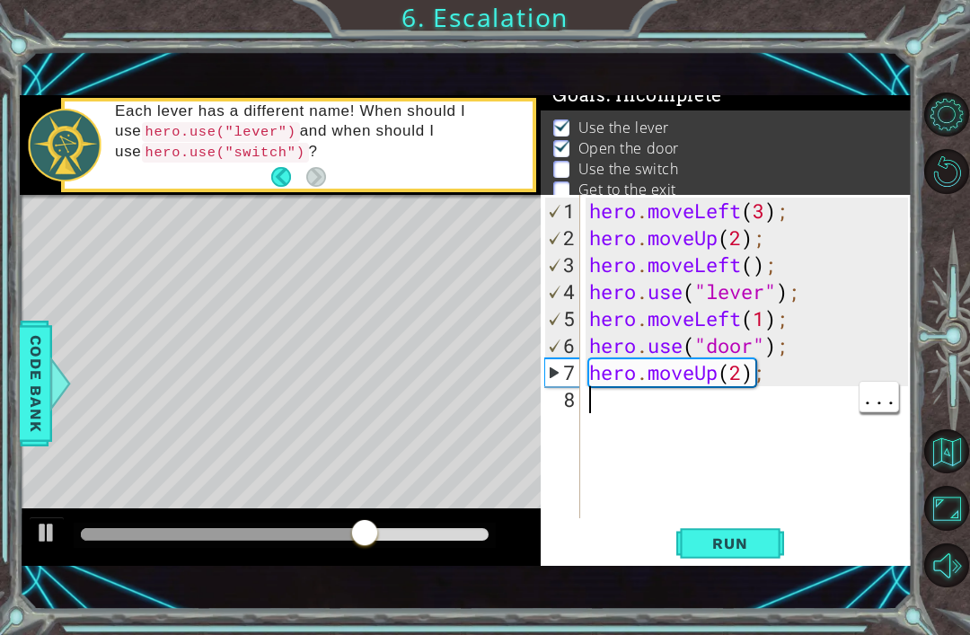
click at [619, 394] on div "hero . moveLeft ( 3 ) ; hero . moveUp ( 2 ) ; hero . moveLeft ( ) ; hero . use …" at bounding box center [750, 385] width 331 height 377
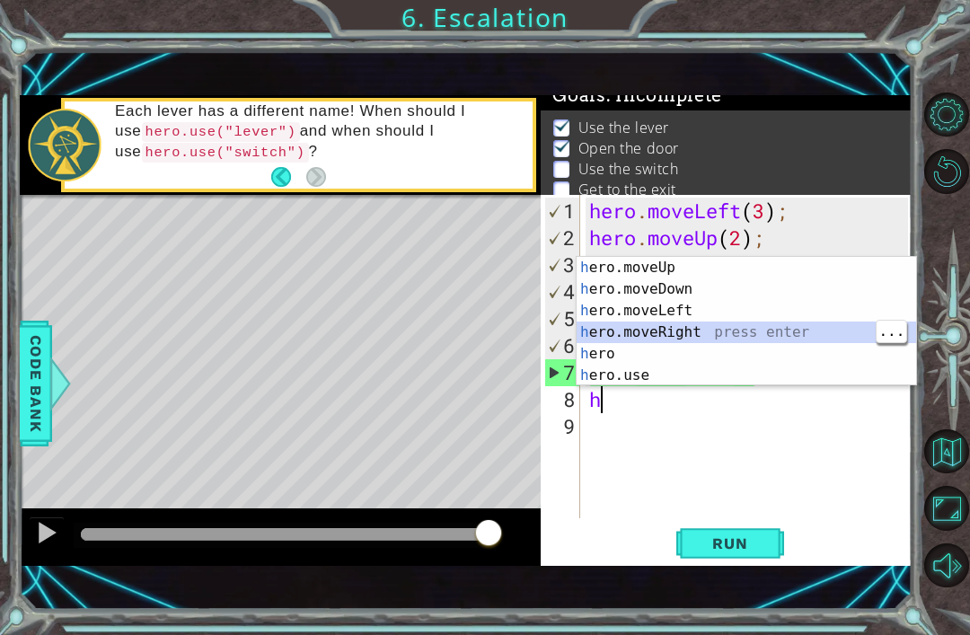
click at [701, 327] on div "h ero.moveUp press enter h ero.moveDown press enter h ero.moveLeft press enter …" at bounding box center [745, 343] width 339 height 172
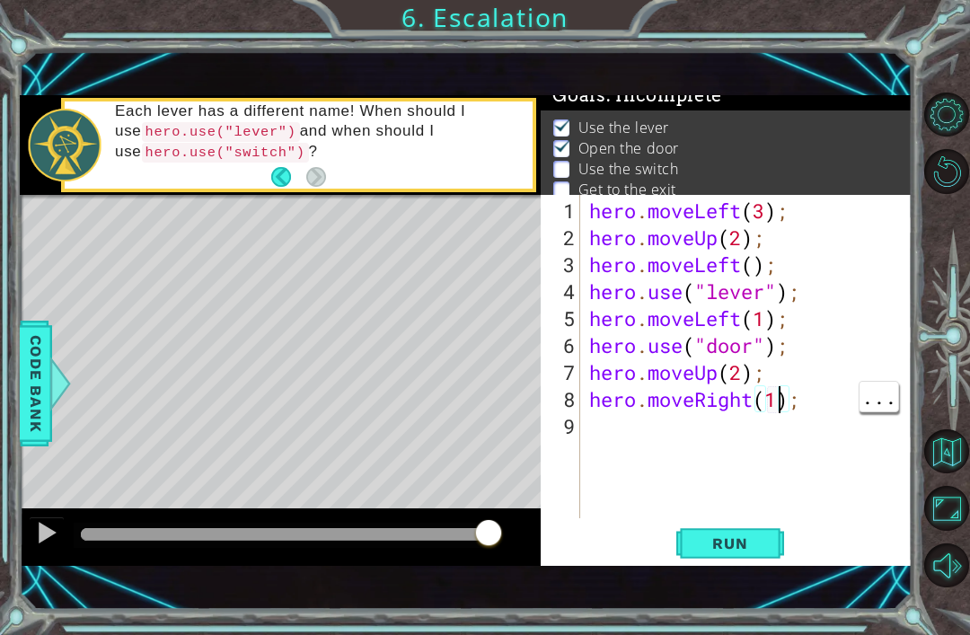
click at [779, 406] on div "hero . moveLeft ( 3 ) ; hero . moveUp ( 2 ) ; hero . moveLeft ( ) ; hero . use …" at bounding box center [750, 385] width 331 height 377
click at [750, 538] on span "Run" at bounding box center [729, 543] width 71 height 18
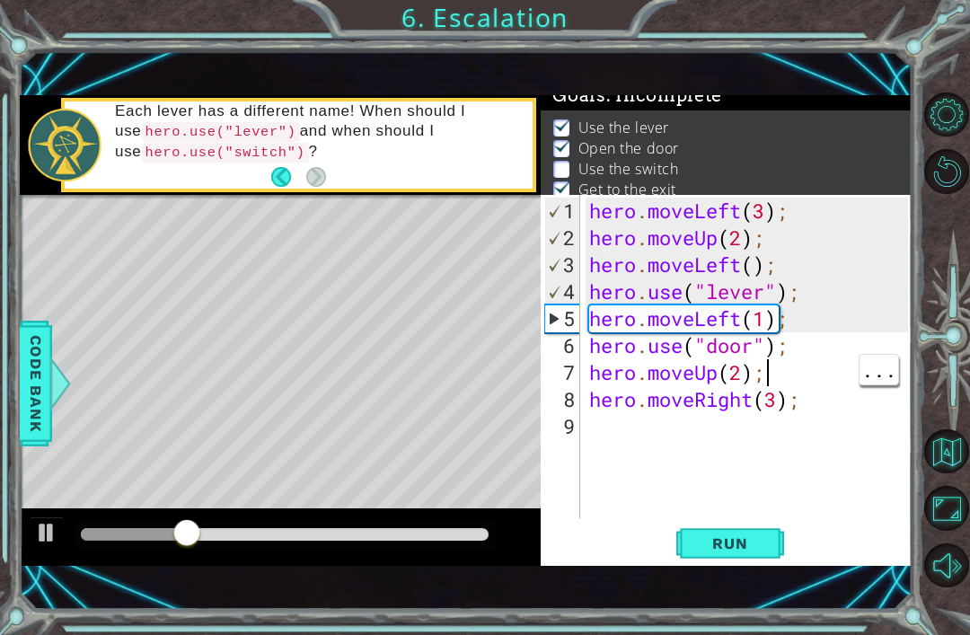
scroll to position [0, 7]
click at [809, 388] on div "hero . moveLeft ( 3 ) ; hero . moveUp ( 2 ) ; hero . moveLeft ( ) ; hero . use …" at bounding box center [750, 385] width 331 height 377
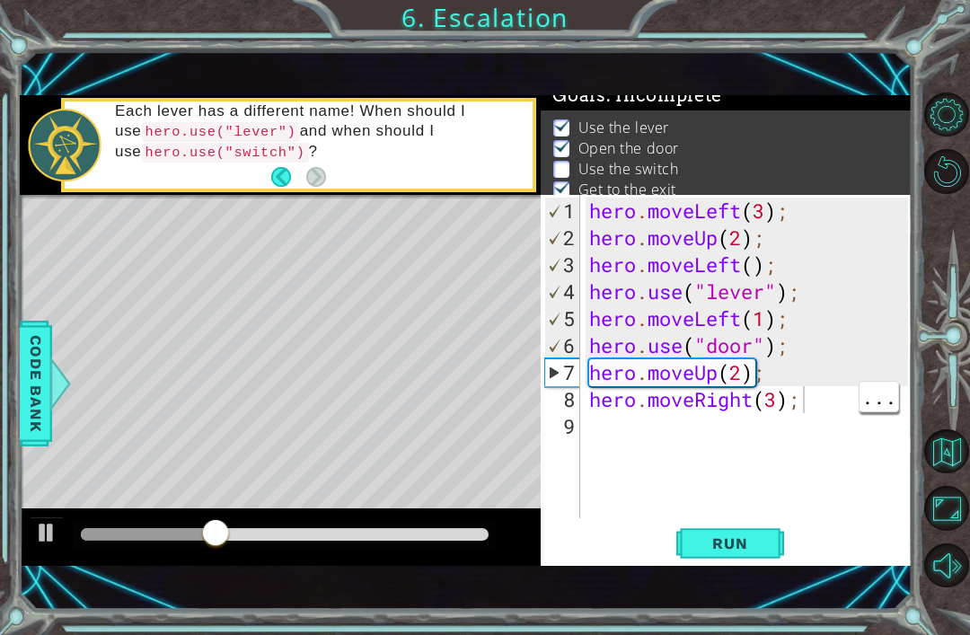
click at [700, 394] on div "hero . moveLeft ( 3 ) ; hero . moveUp ( 2 ) ; hero . moveLeft ( ) ; hero . use …" at bounding box center [750, 385] width 331 height 377
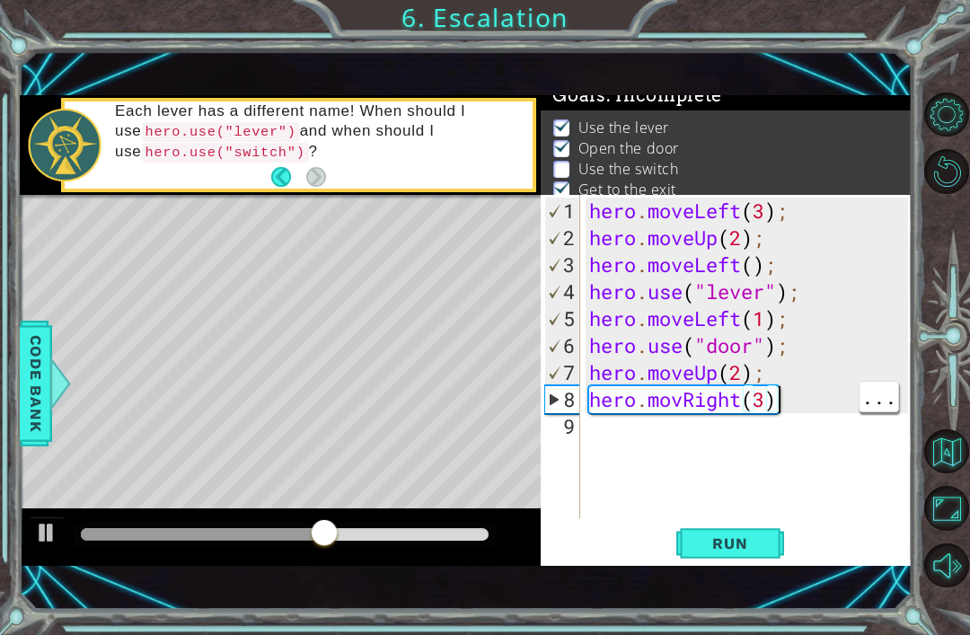
click at [789, 398] on div "hero . moveLeft ( 3 ) ; hero . moveUp ( 2 ) ; hero . moveLeft ( ) ; hero . use …" at bounding box center [750, 385] width 331 height 377
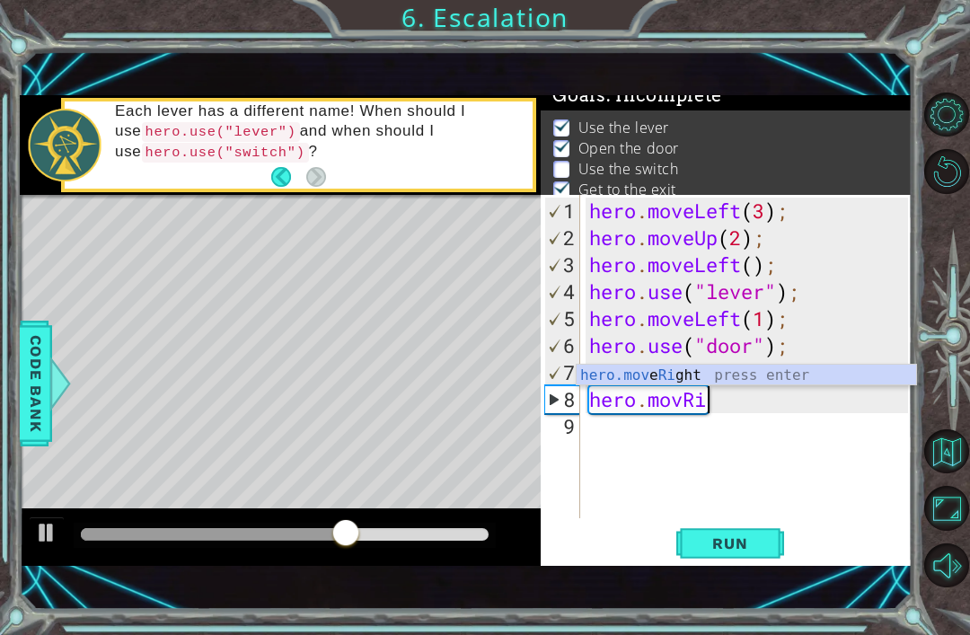
scroll to position [0, 4]
click at [734, 390] on div "hero . moveLeft ( 3 ) ; hero . moveUp ( 2 ) ; hero . moveLeft ( ) ; hero . use …" at bounding box center [750, 385] width 331 height 377
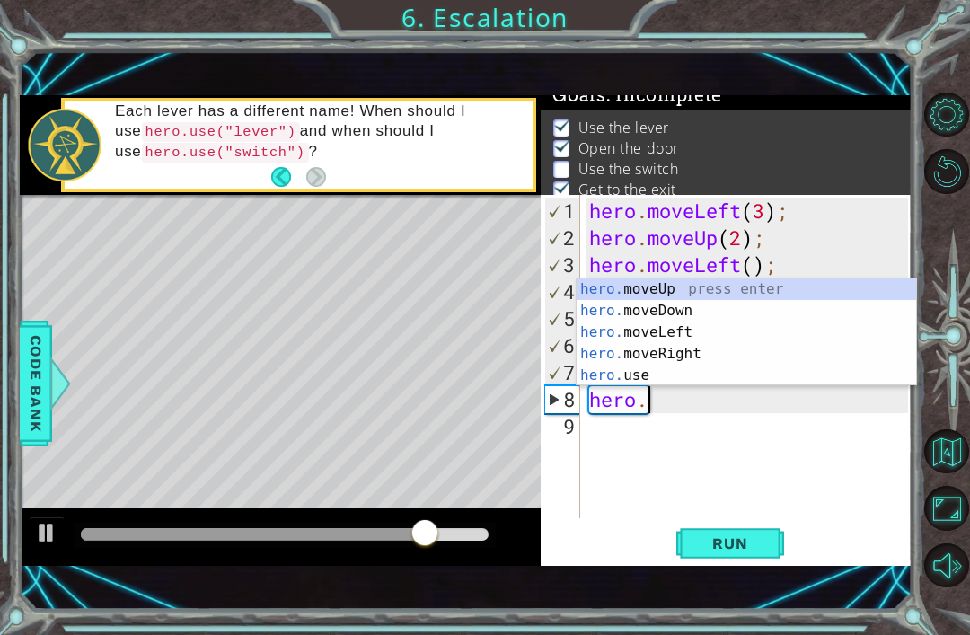
scroll to position [0, 2]
click at [683, 406] on div "hero . moveLeft ( 3 ) ; hero . moveUp ( 2 ) ; hero . moveLeft ( ) ; hero . use …" at bounding box center [750, 385] width 331 height 377
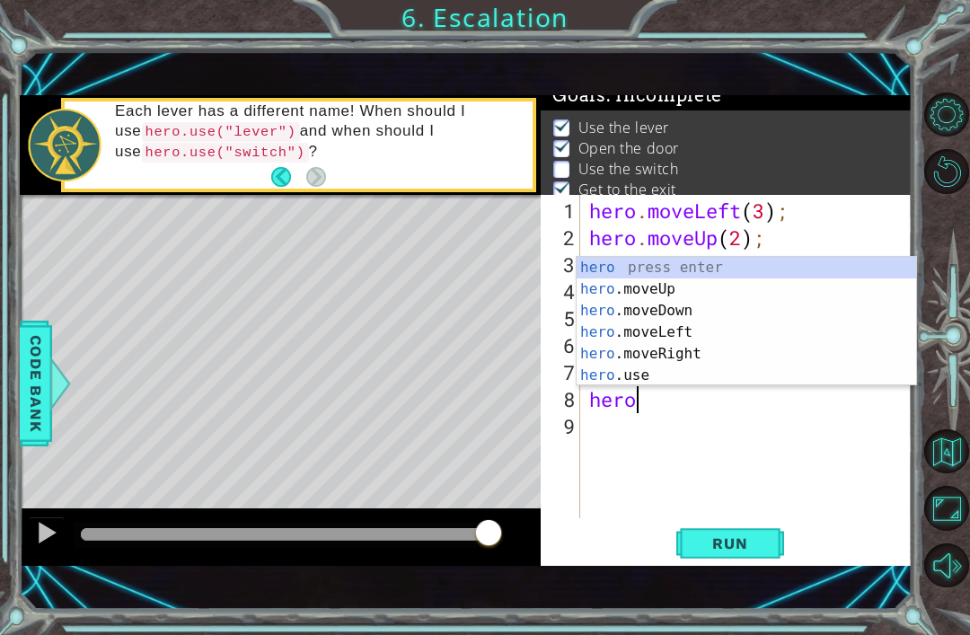
scroll to position [0, 1]
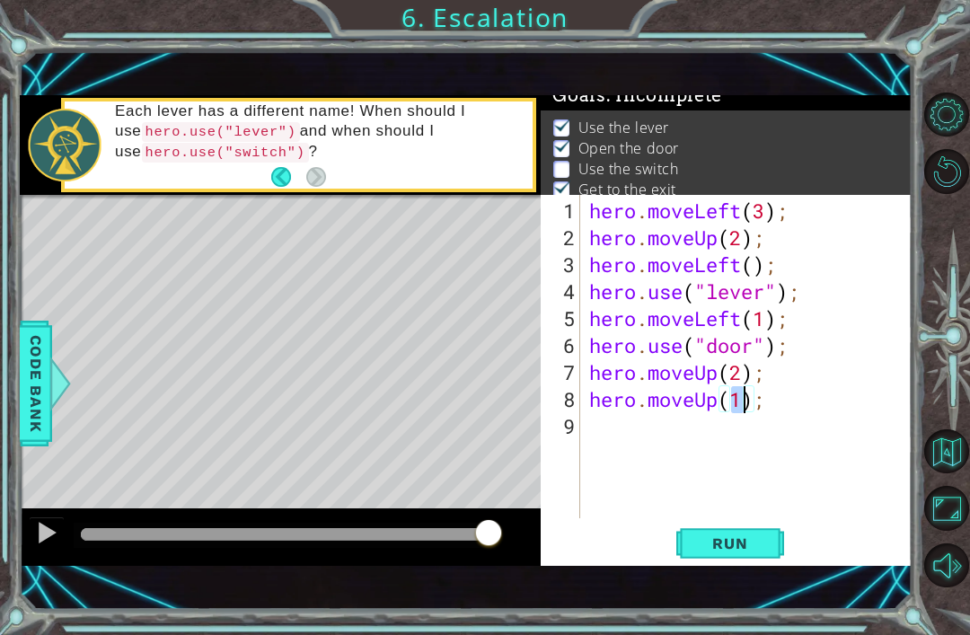
type textarea "hero.moveUp();"
click at [725, 542] on span "Run" at bounding box center [729, 543] width 71 height 18
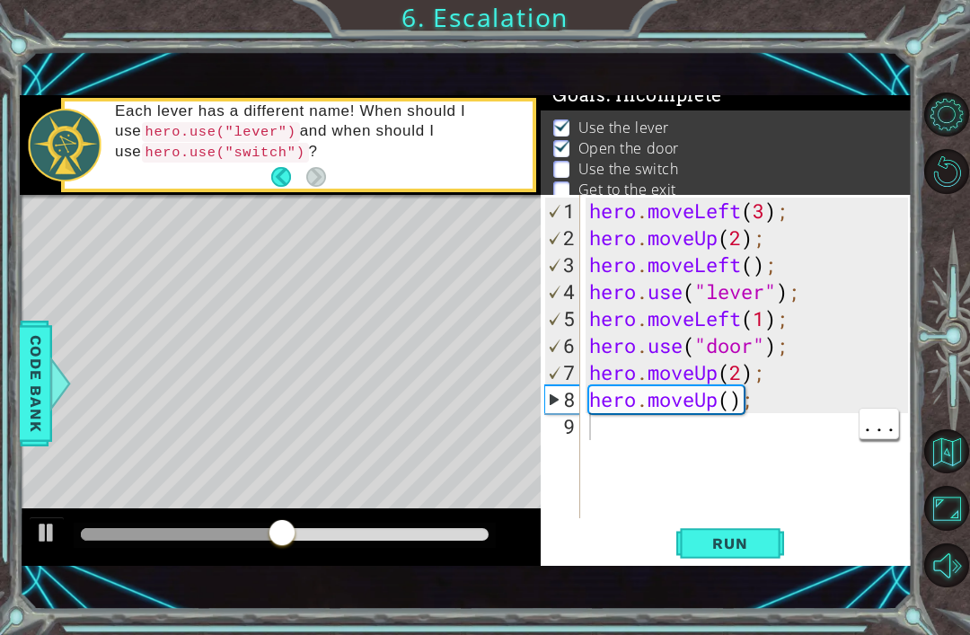
click at [755, 398] on div "hero . moveLeft ( 3 ) ; hero . moveUp ( 2 ) ; hero . moveLeft ( ) ; hero . use …" at bounding box center [750, 385] width 331 height 377
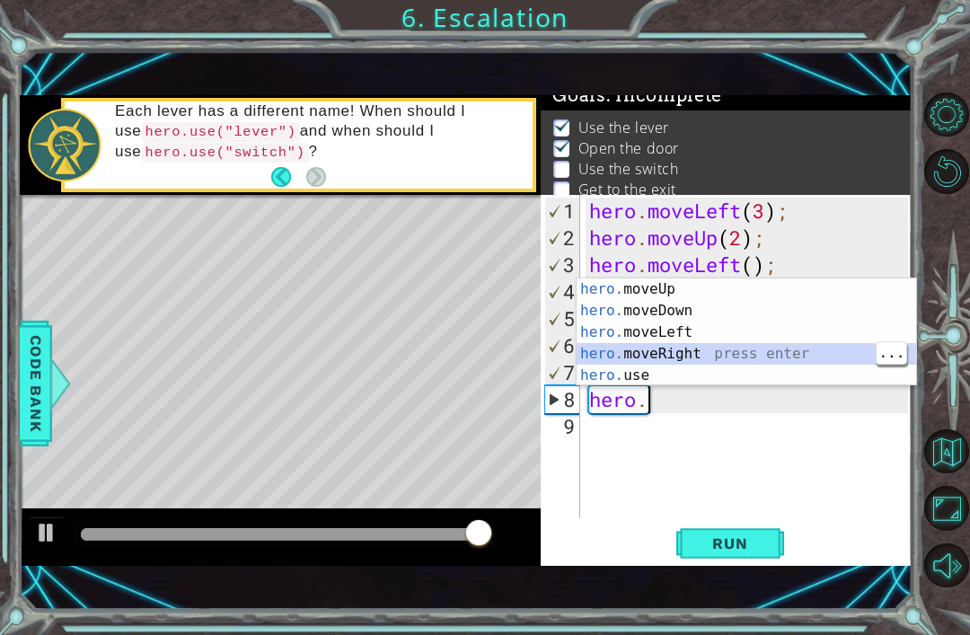
click at [733, 348] on div "hero. moveUp press enter hero. moveDown press enter hero. moveLeft press enter …" at bounding box center [745, 353] width 339 height 151
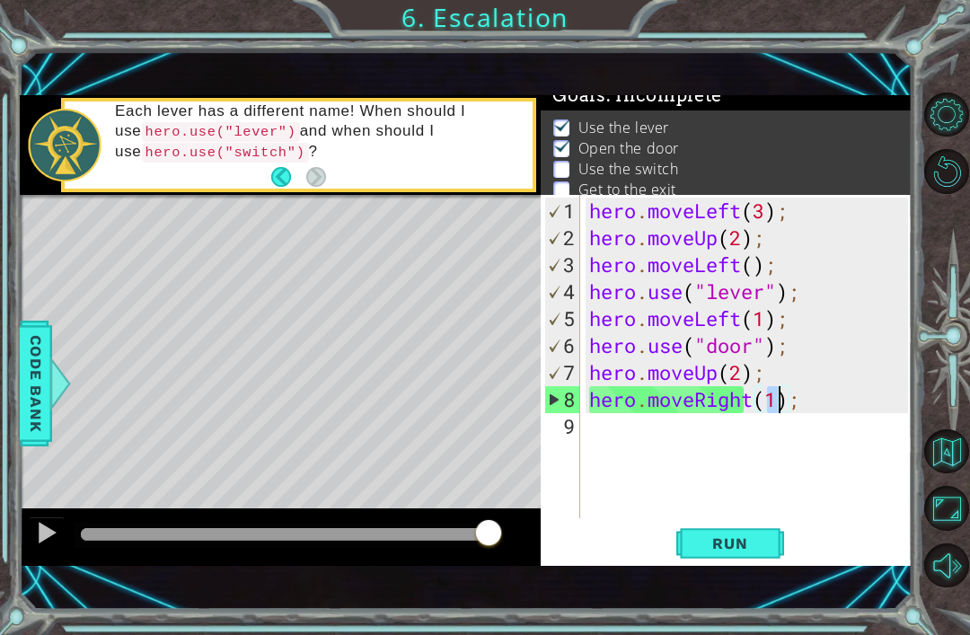
type textarea "hero.moveRight(3);"
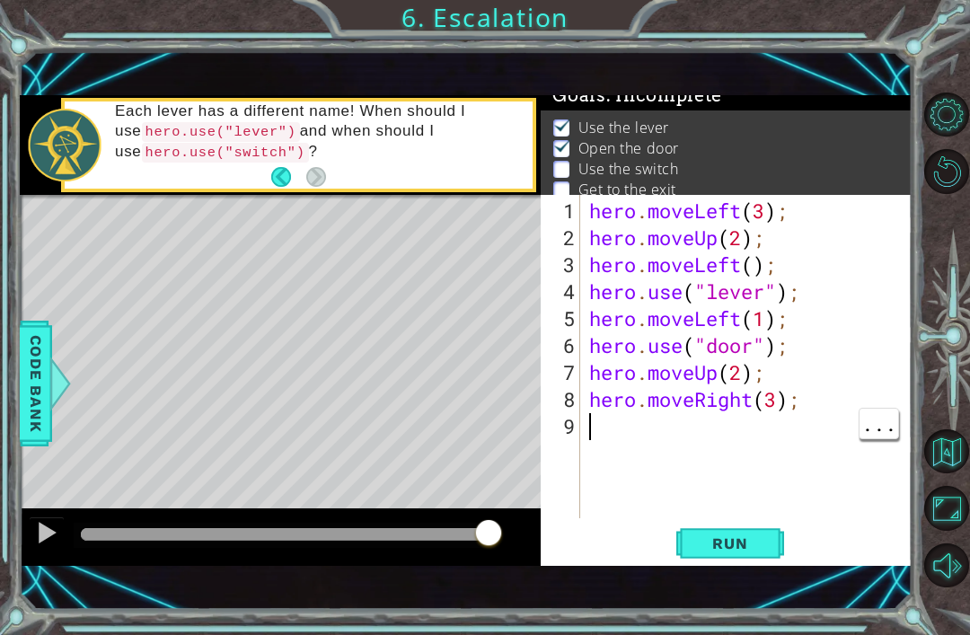
type textarea "hero.moveRight(3);"
click at [622, 409] on div "hero . moveLeft ( 3 ) ; hero . moveUp ( 2 ) ; hero . moveLeft ( ) ; hero . use …" at bounding box center [750, 385] width 331 height 377
click at [586, 426] on div "hero . moveLeft ( 3 ) ; hero . moveUp ( 2 ) ; hero . moveLeft ( ) ; hero . use …" at bounding box center [750, 385] width 331 height 377
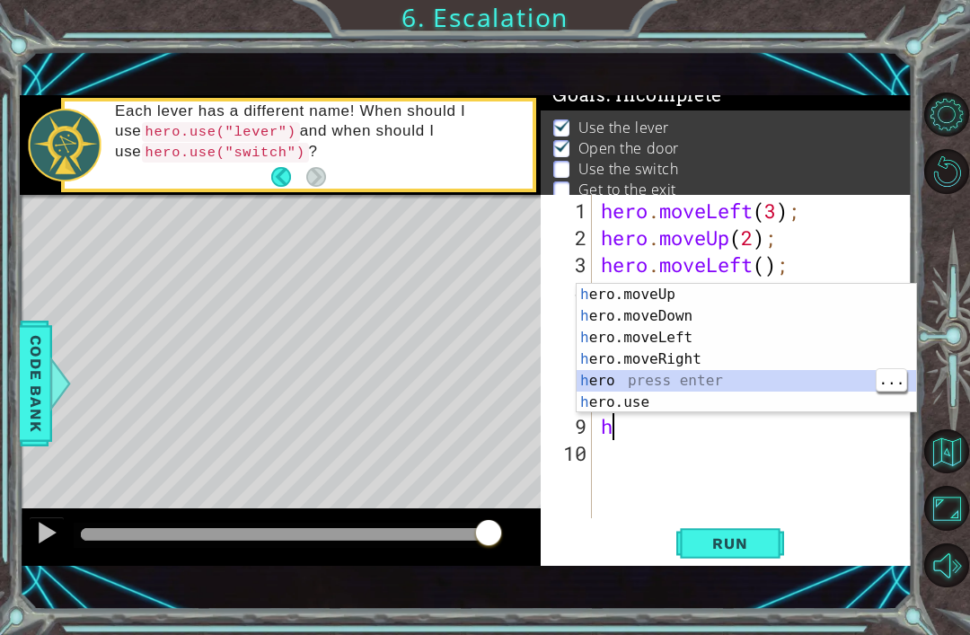
click at [651, 402] on div "h ero.moveUp press enter h ero.moveDown press enter h ero.moveLeft press enter …" at bounding box center [745, 370] width 339 height 172
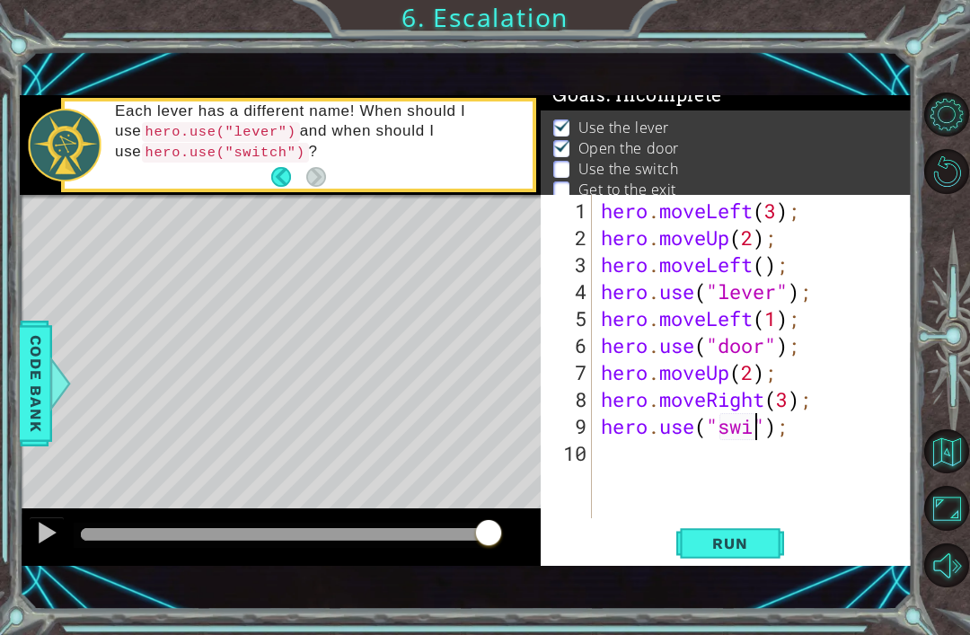
scroll to position [0, 8]
type textarea "hero.use("swich");"
click at [761, 421] on div "hero . moveLeft ( 3 ) ; hero . moveUp ( 2 ) ; hero . moveLeft ( ) ; hero . use …" at bounding box center [757, 385] width 320 height 377
click at [750, 431] on div "hero . moveLeft ( 3 ) ; hero . moveUp ( 2 ) ; hero . moveLeft ( ) ; hero . use …" at bounding box center [757, 385] width 320 height 377
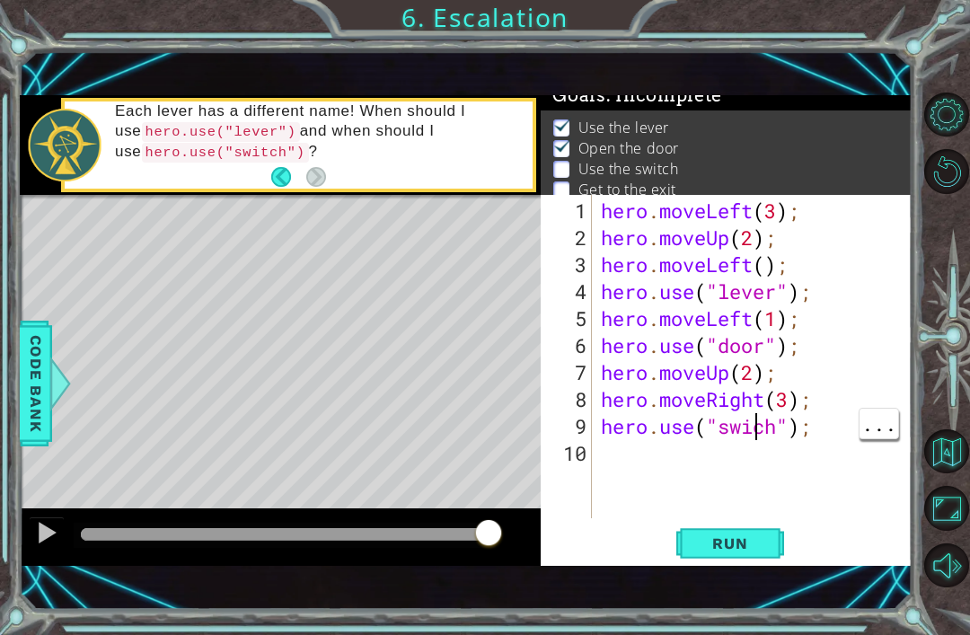
scroll to position [0, 8]
click at [762, 542] on span "Run" at bounding box center [729, 543] width 71 height 18
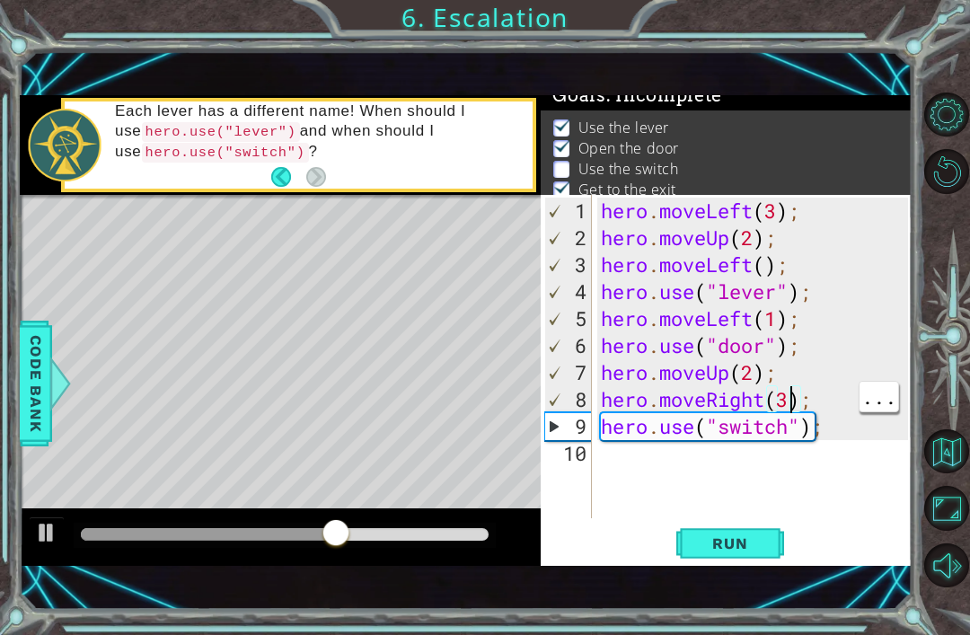
click at [789, 396] on div "hero . moveLeft ( 3 ) ; hero . moveUp ( 2 ) ; hero . moveLeft ( ) ; hero . use …" at bounding box center [757, 385] width 320 height 377
type textarea "hero.moveRight(2);"
click at [748, 539] on span "Run" at bounding box center [729, 543] width 71 height 18
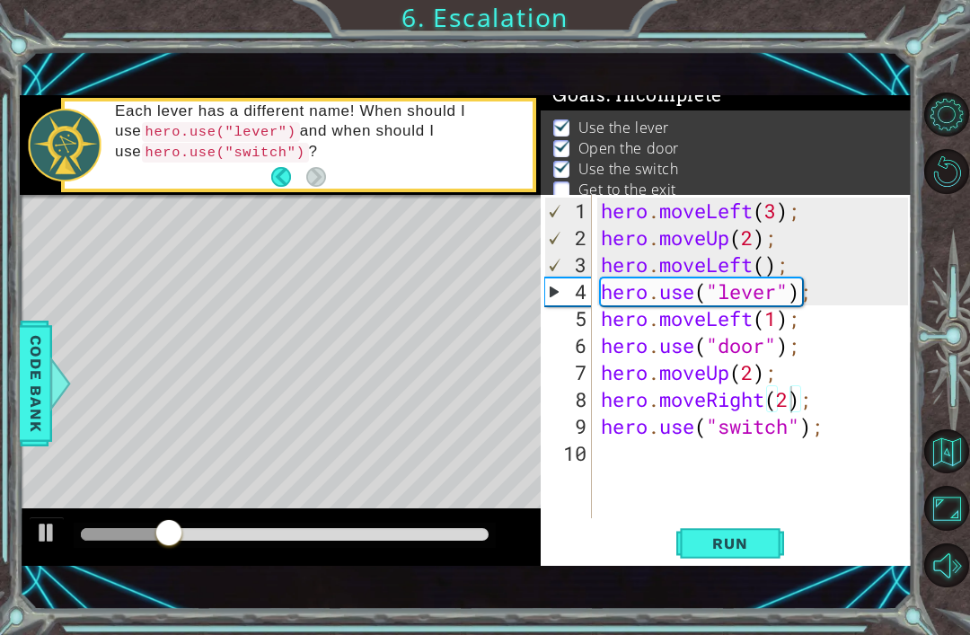
scroll to position [0, 0]
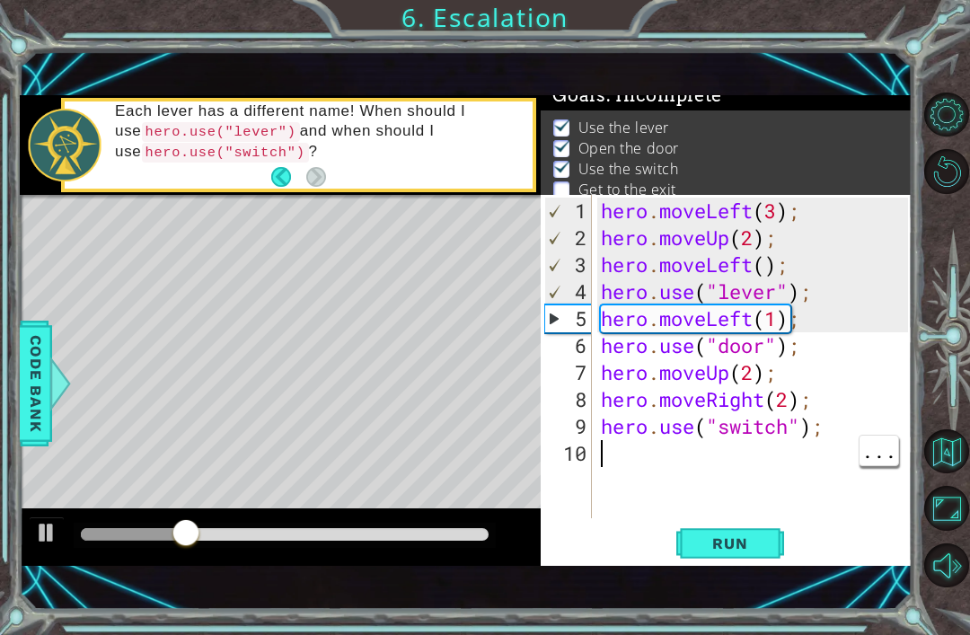
click at [625, 453] on div "hero . moveLeft ( 3 ) ; hero . moveUp ( 2 ) ; hero . moveLeft ( ) ; hero . use …" at bounding box center [757, 385] width 320 height 377
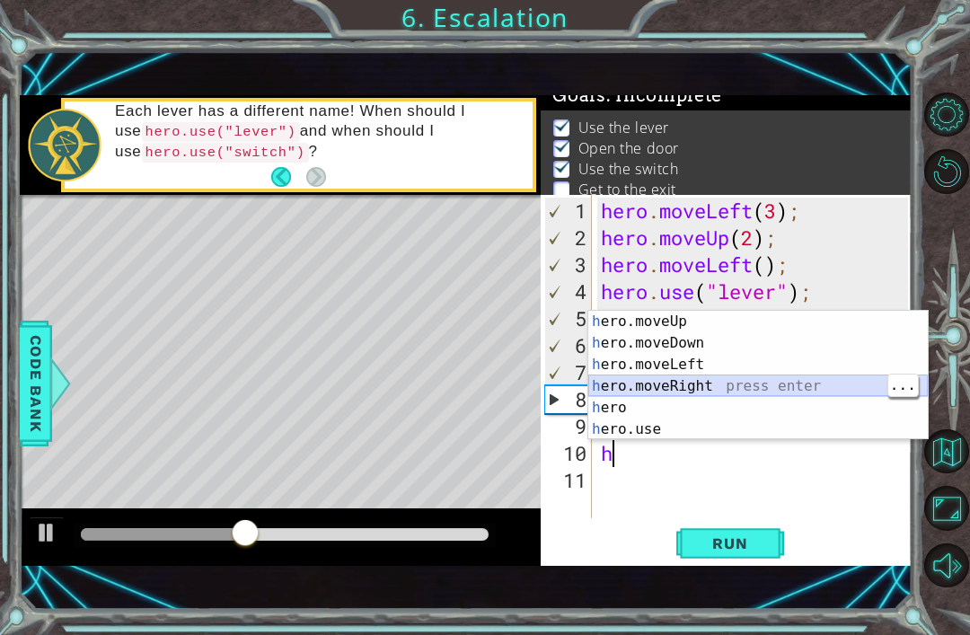
click at [759, 380] on div "h ero.moveUp press enter h ero.moveDown press enter h ero.moveLeft press enter …" at bounding box center [757, 397] width 339 height 172
type textarea "hero.moveRight(1);"
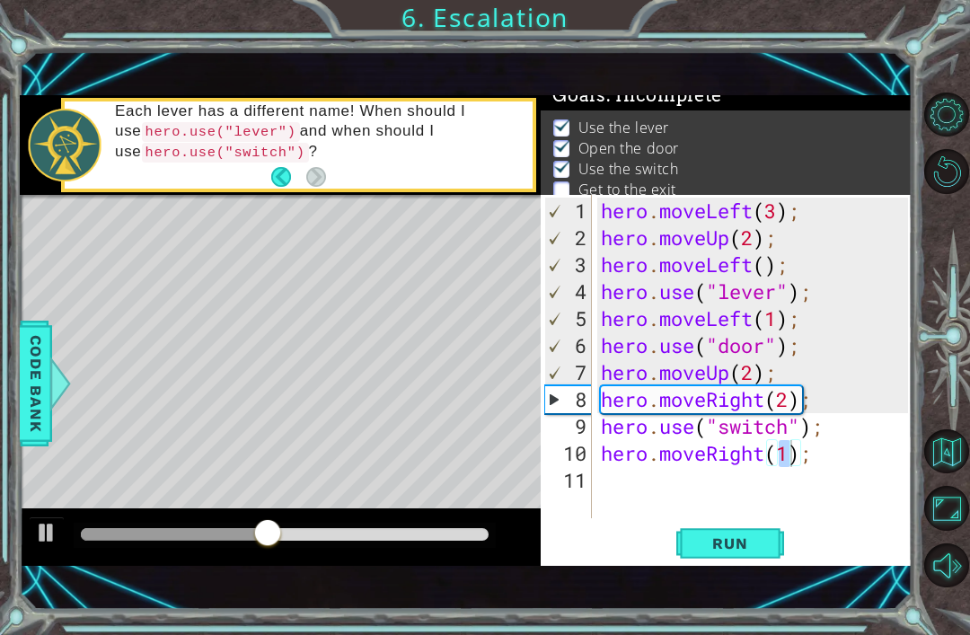
click at [762, 534] on button "Run" at bounding box center [730, 543] width 108 height 37
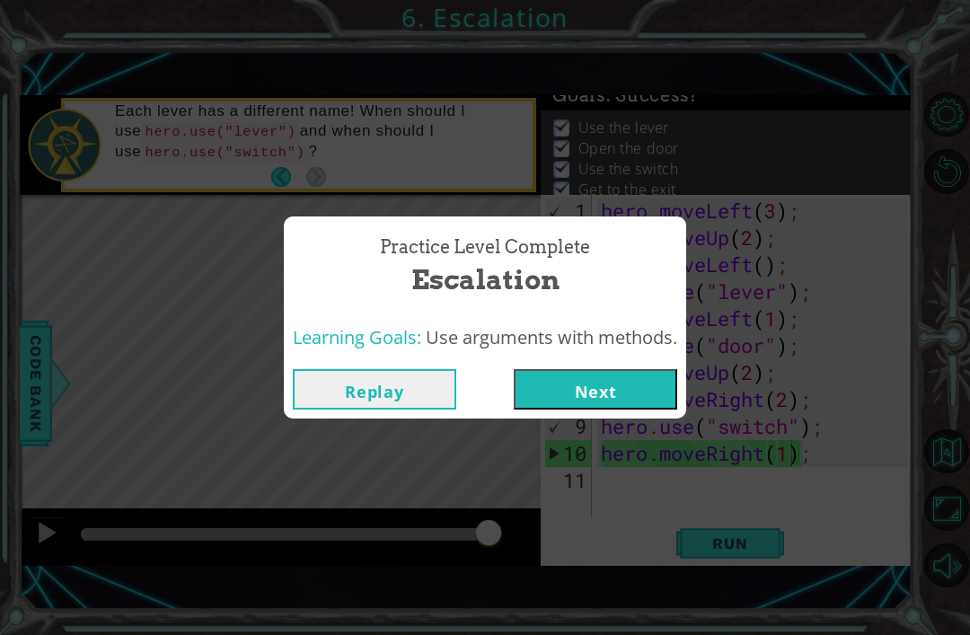
click at [664, 399] on button "Next" at bounding box center [594, 389] width 163 height 40
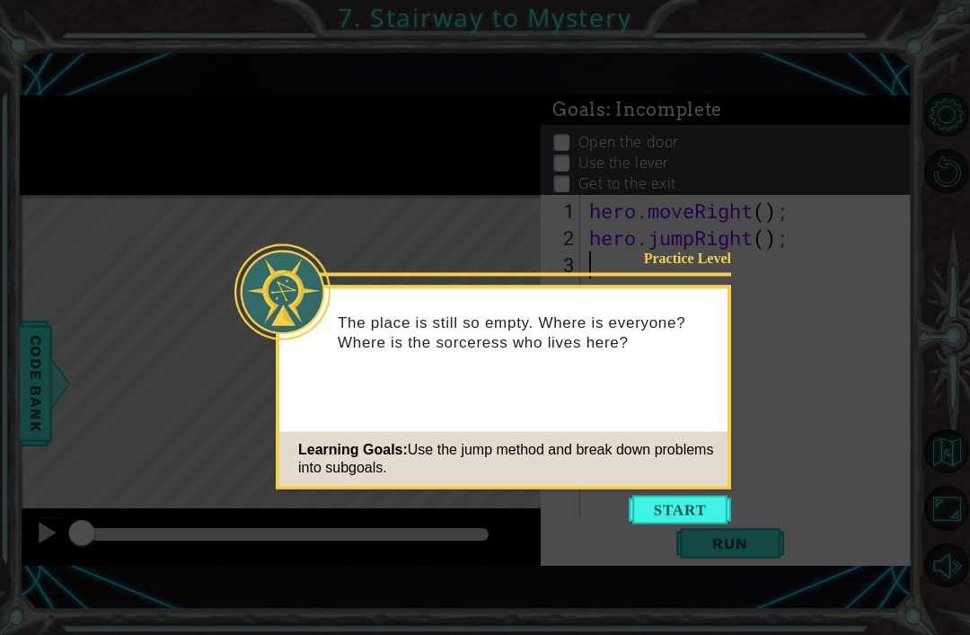
click at [655, 500] on button "Start" at bounding box center [679, 510] width 102 height 29
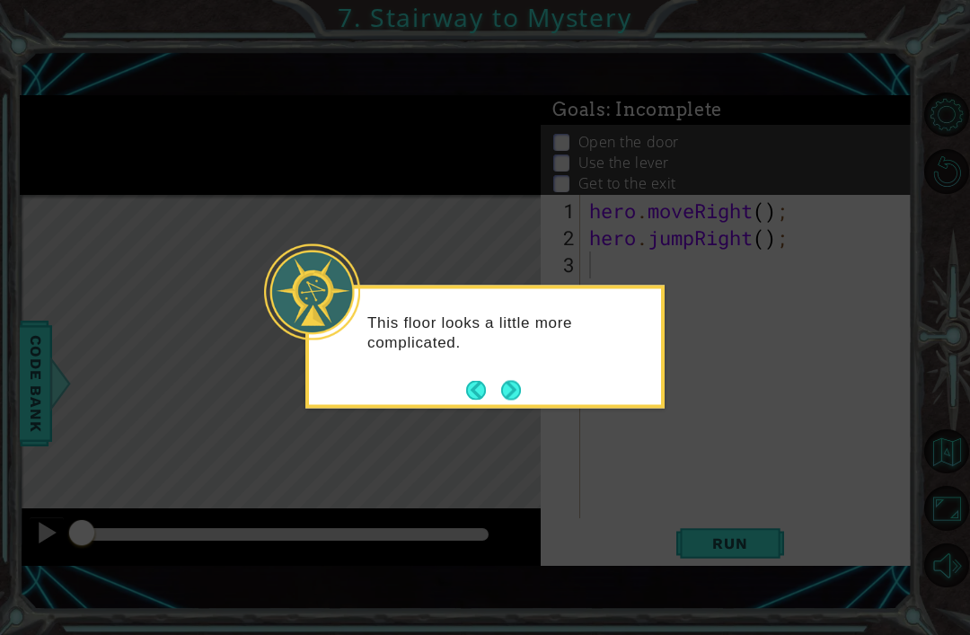
click at [509, 395] on button "Next" at bounding box center [511, 390] width 20 height 20
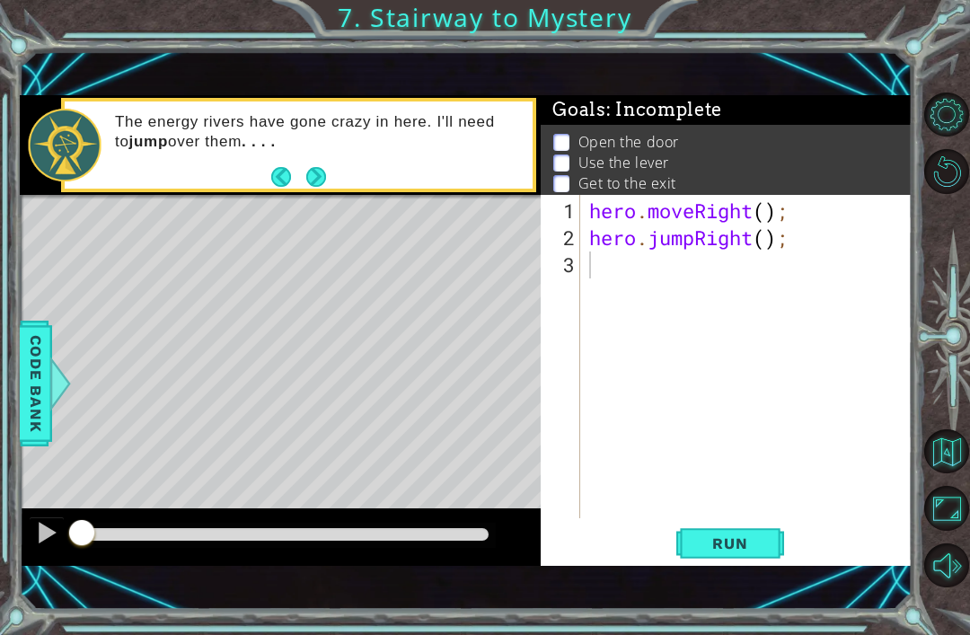
click at [721, 536] on span "Run" at bounding box center [729, 543] width 71 height 18
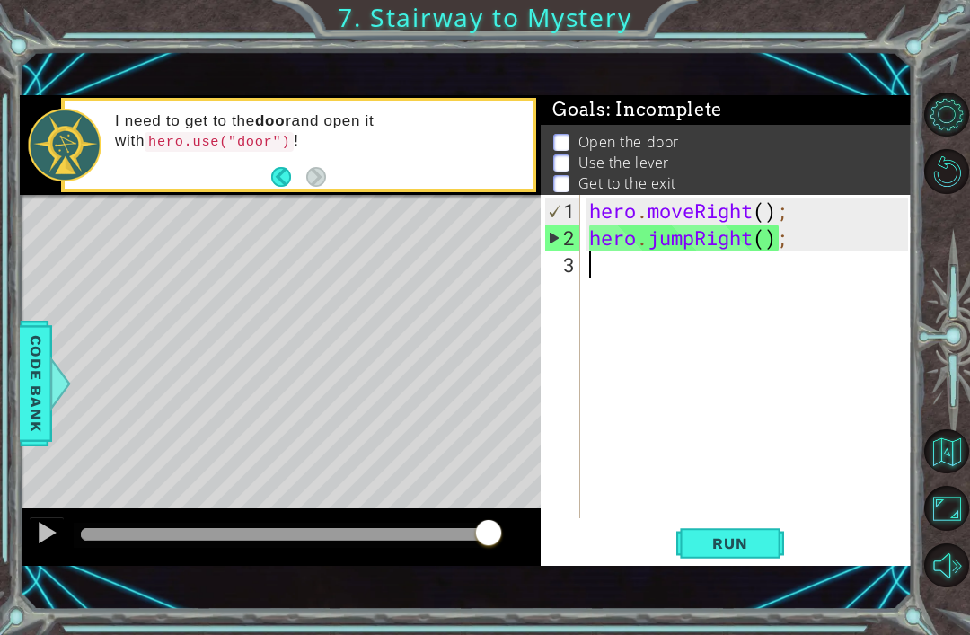
type textarea "hero.jumpRight();"
click at [626, 276] on div "hero . moveRight ( ) ; hero . jumpRight ( ) ;" at bounding box center [750, 385] width 331 height 377
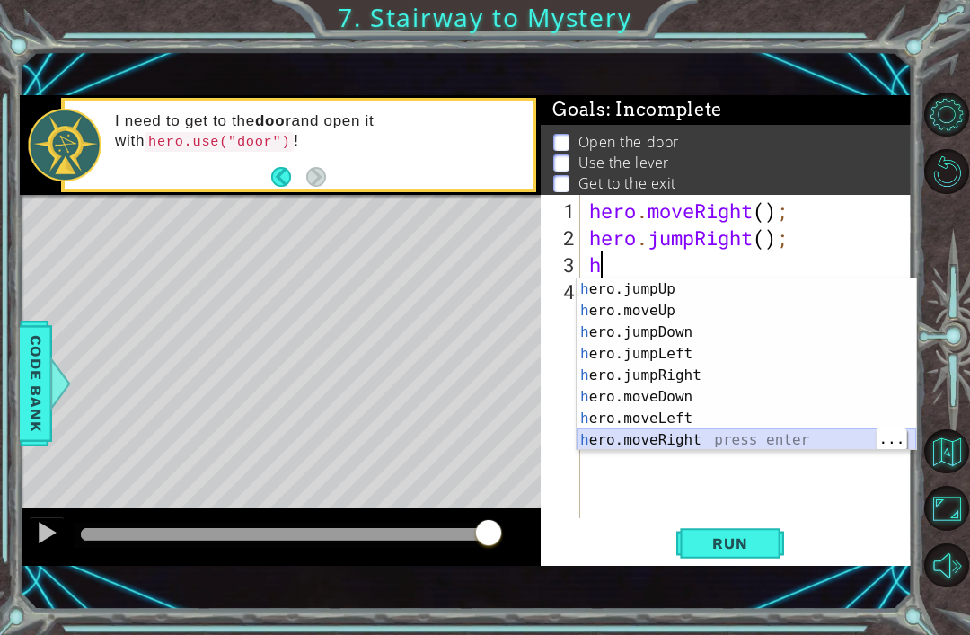
click at [683, 448] on div "h ero.jumpUp press enter h ero.moveUp press enter h ero.jumpDown press enter h …" at bounding box center [745, 385] width 339 height 215
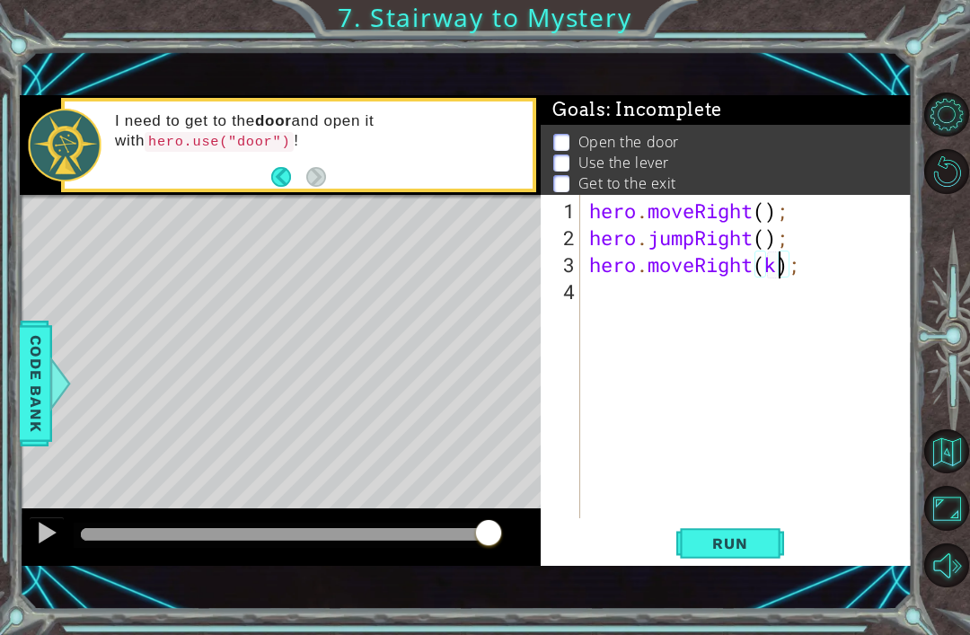
scroll to position [0, 9]
click at [783, 272] on div "hero . moveRight ( ) ; hero . jumpRight ( ) ; hero . moveRight ( k ) ;" at bounding box center [750, 385] width 331 height 377
click at [763, 266] on div "hero . moveRight ( ) ; hero . jumpRight ( ) ; hero . moveRight ( ) ;" at bounding box center [750, 385] width 331 height 377
type textarea "hero.moveRight(1);"
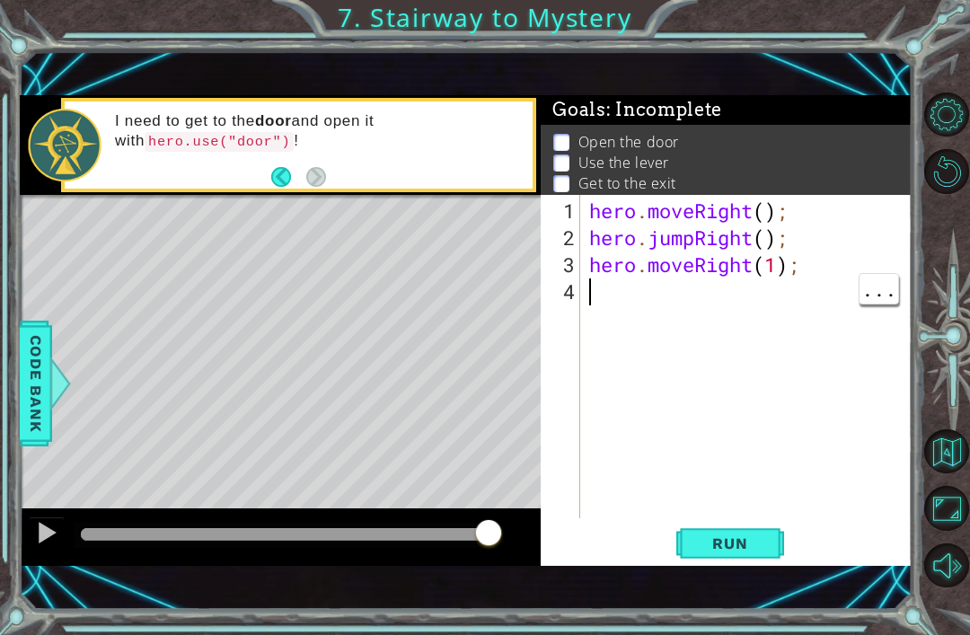
scroll to position [0, 0]
click at [612, 292] on div "hero . moveRight ( ) ; hero . jumpRight ( ) ; hero . moveRight ( 1 ) ;" at bounding box center [750, 385] width 331 height 377
type textarea "h"
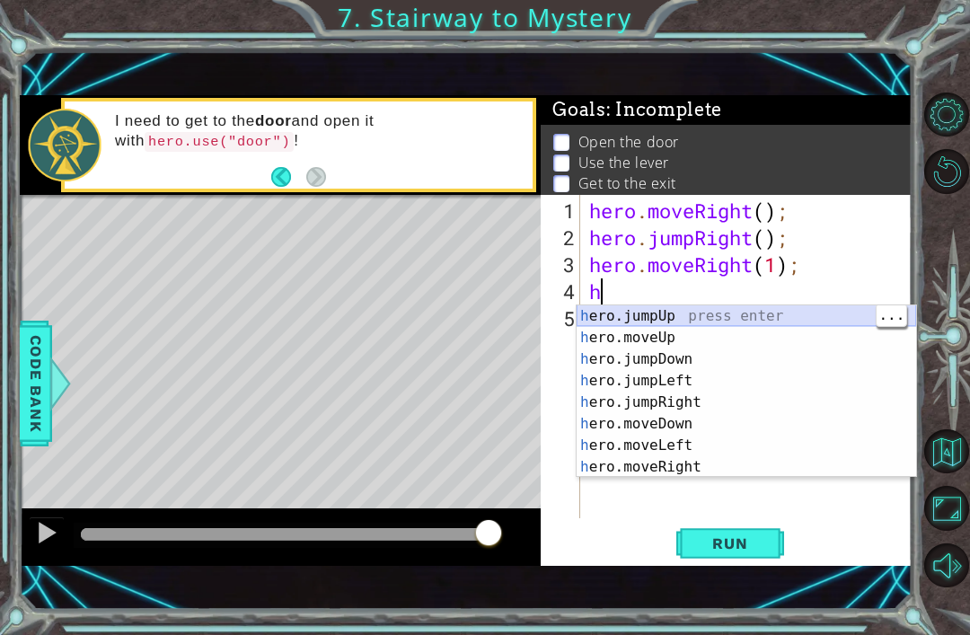
click at [692, 312] on div "h ero.jumpUp press enter h ero.moveUp press enter h ero.jumpDown press enter h …" at bounding box center [745, 412] width 339 height 215
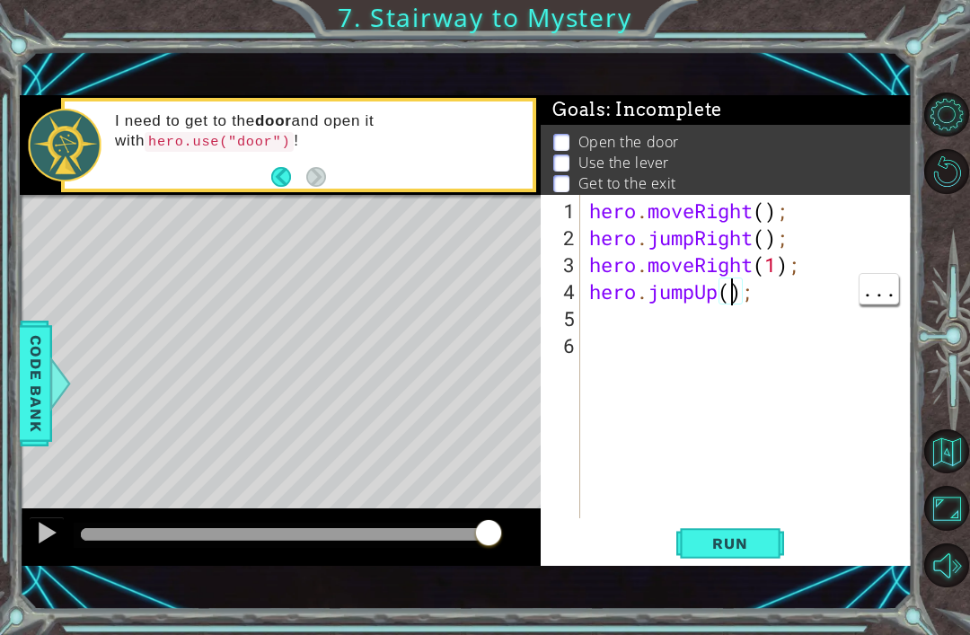
click at [729, 290] on div "hero . moveRight ( ) ; hero . jumpRight ( ) ; hero . moveRight ( 1 ) ; hero . j…" at bounding box center [750, 385] width 331 height 377
type textarea "hero.jumpUp(3);"
click at [726, 537] on span "Run" at bounding box center [729, 543] width 71 height 18
